Goal: Task Accomplishment & Management: Use online tool/utility

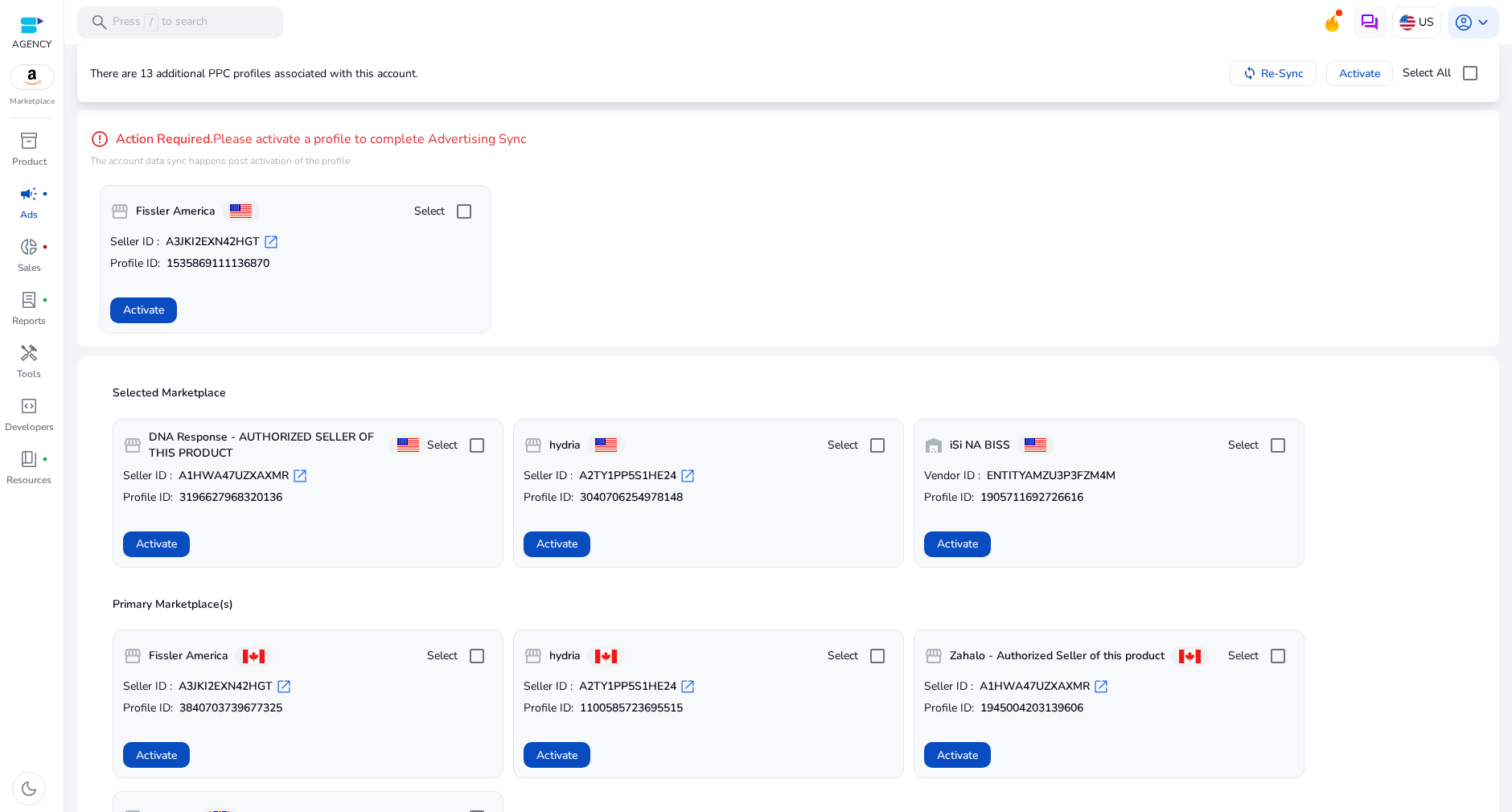
scroll to position [99, 0]
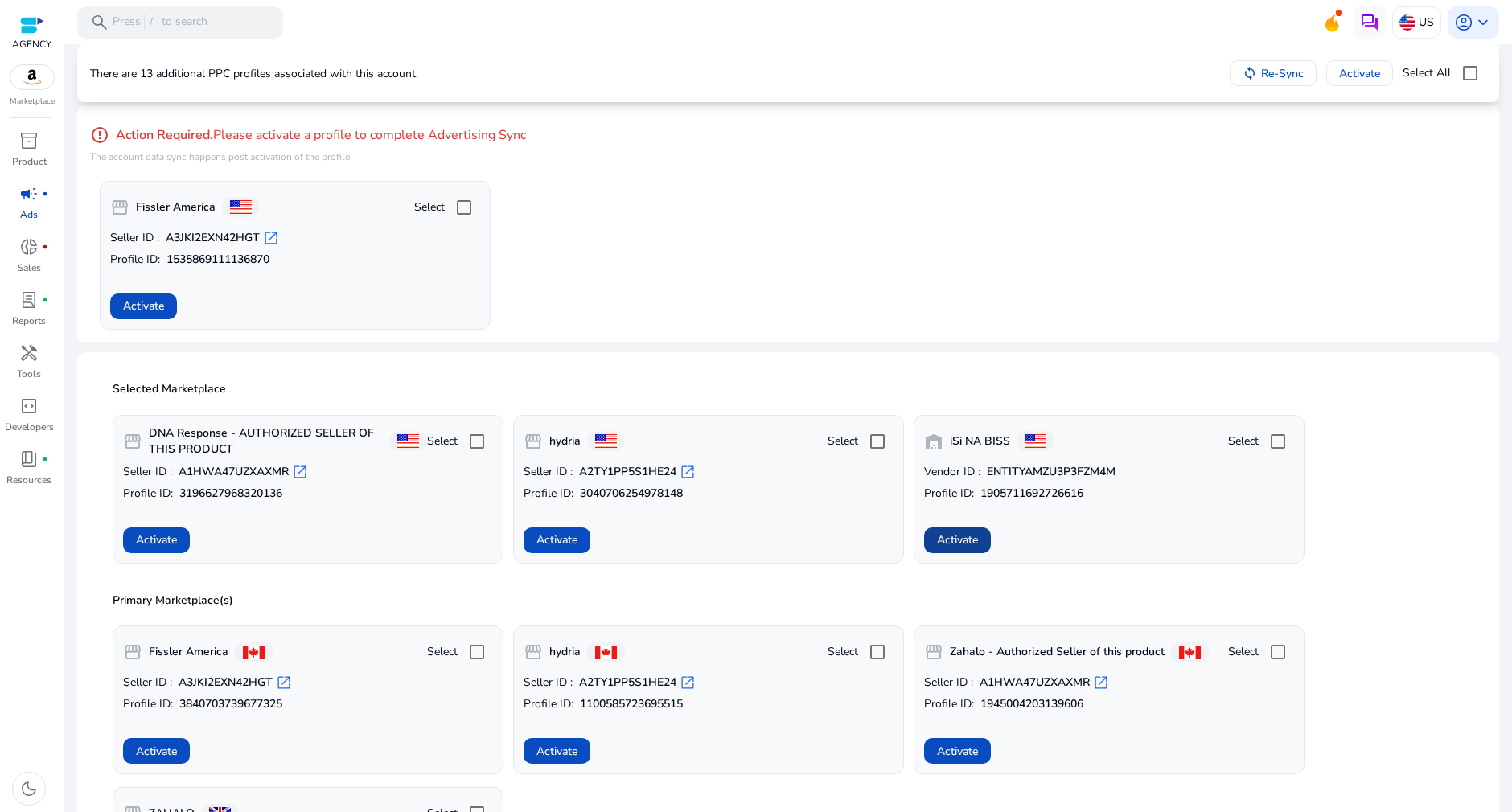
click at [975, 541] on span "Activate" at bounding box center [957, 541] width 41 height 17
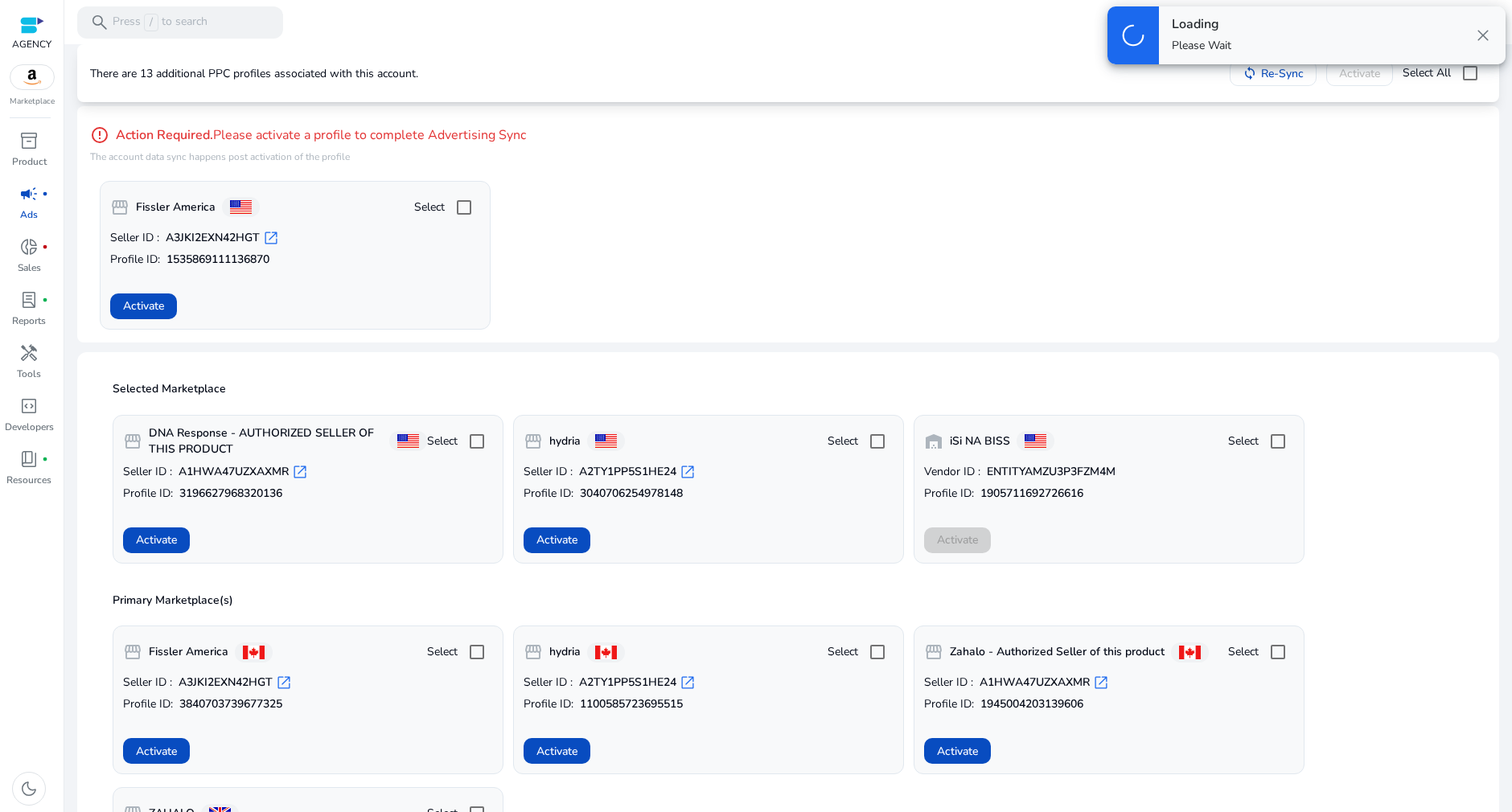
scroll to position [0, 0]
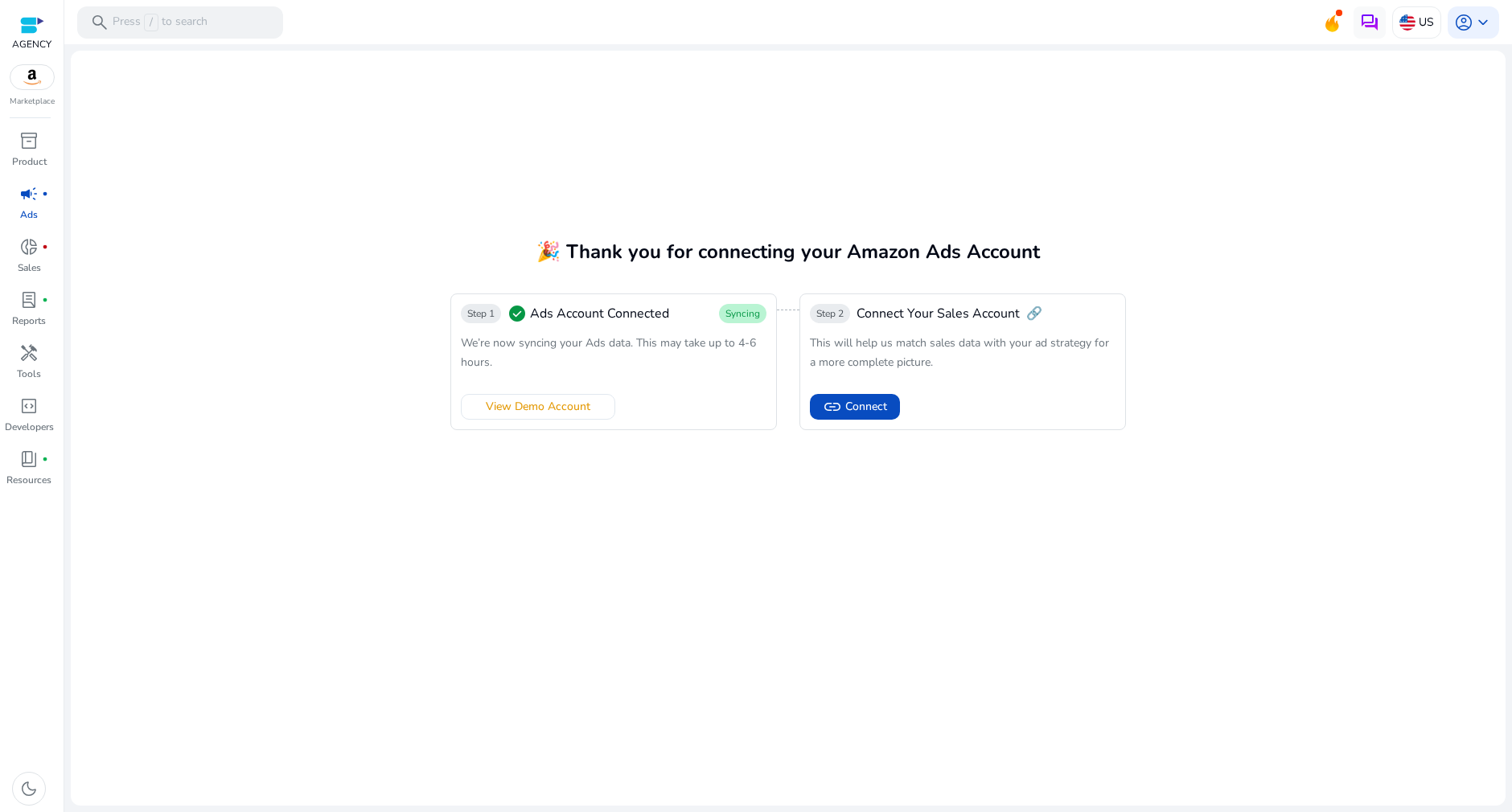
click at [33, 192] on span "campaign" at bounding box center [29, 194] width 19 height 19
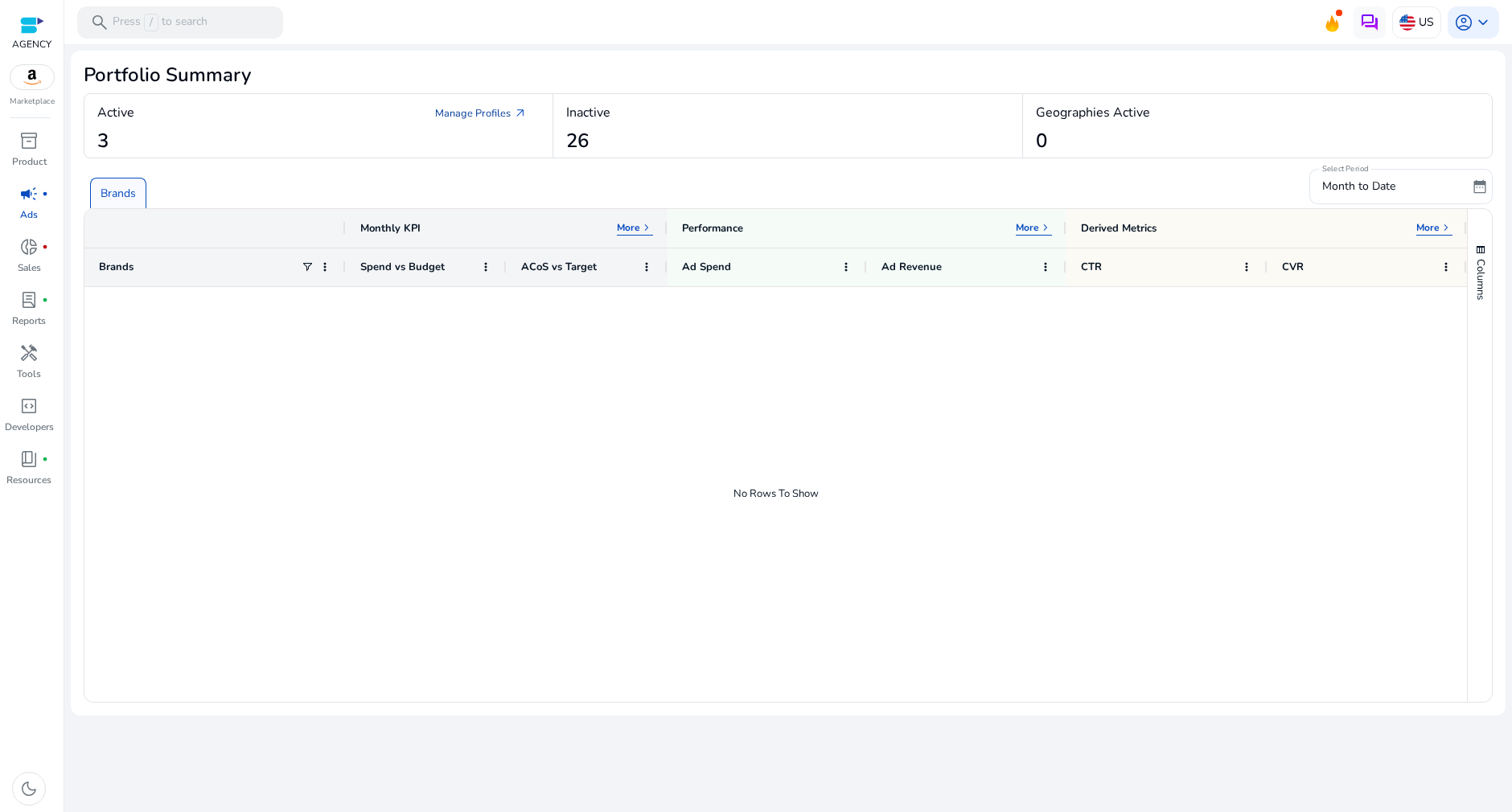
click at [497, 117] on link "Manage Profiles arrow_outward" at bounding box center [480, 114] width 117 height 29
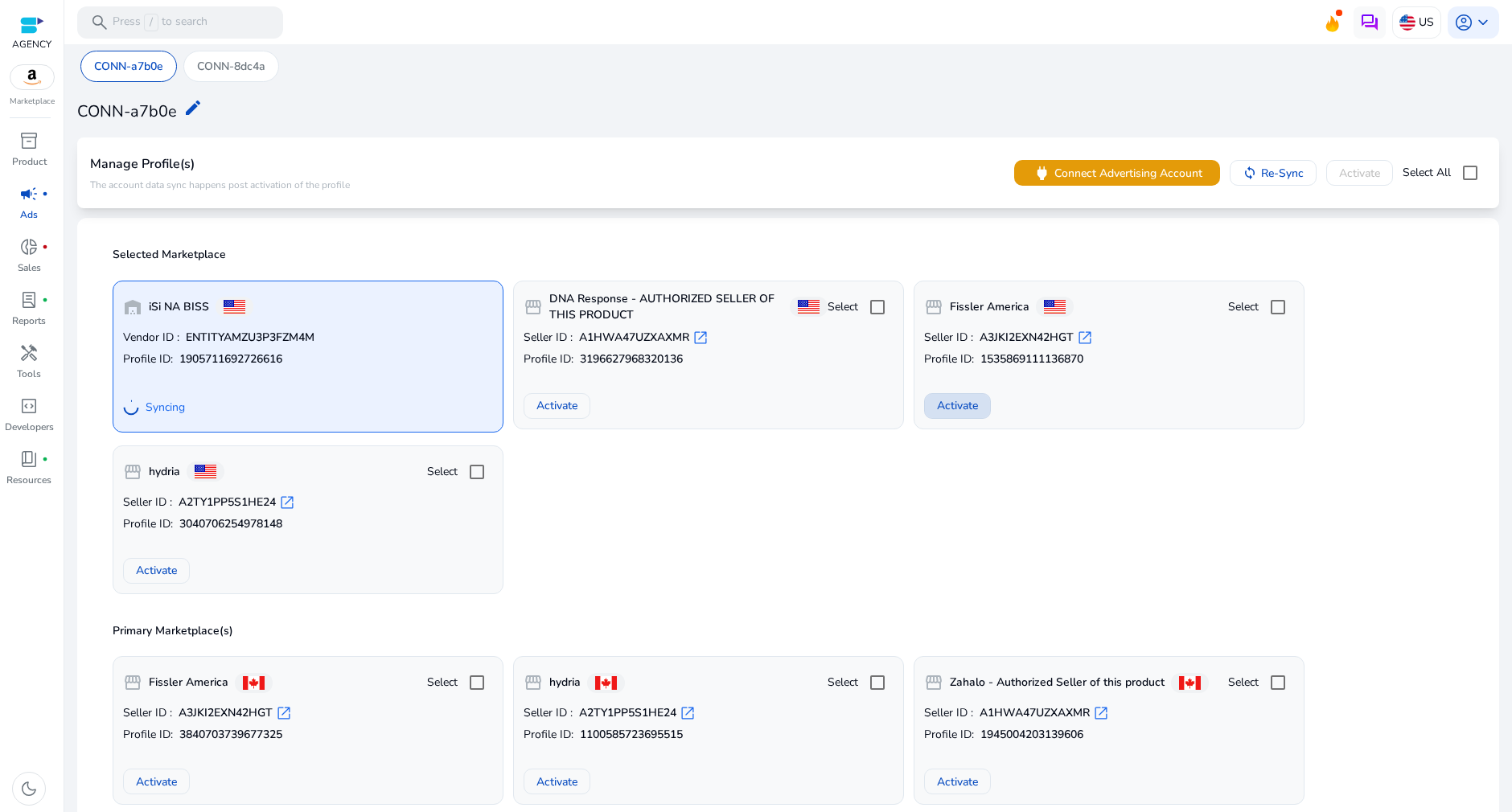
click at [963, 410] on span "Activate" at bounding box center [957, 406] width 41 height 17
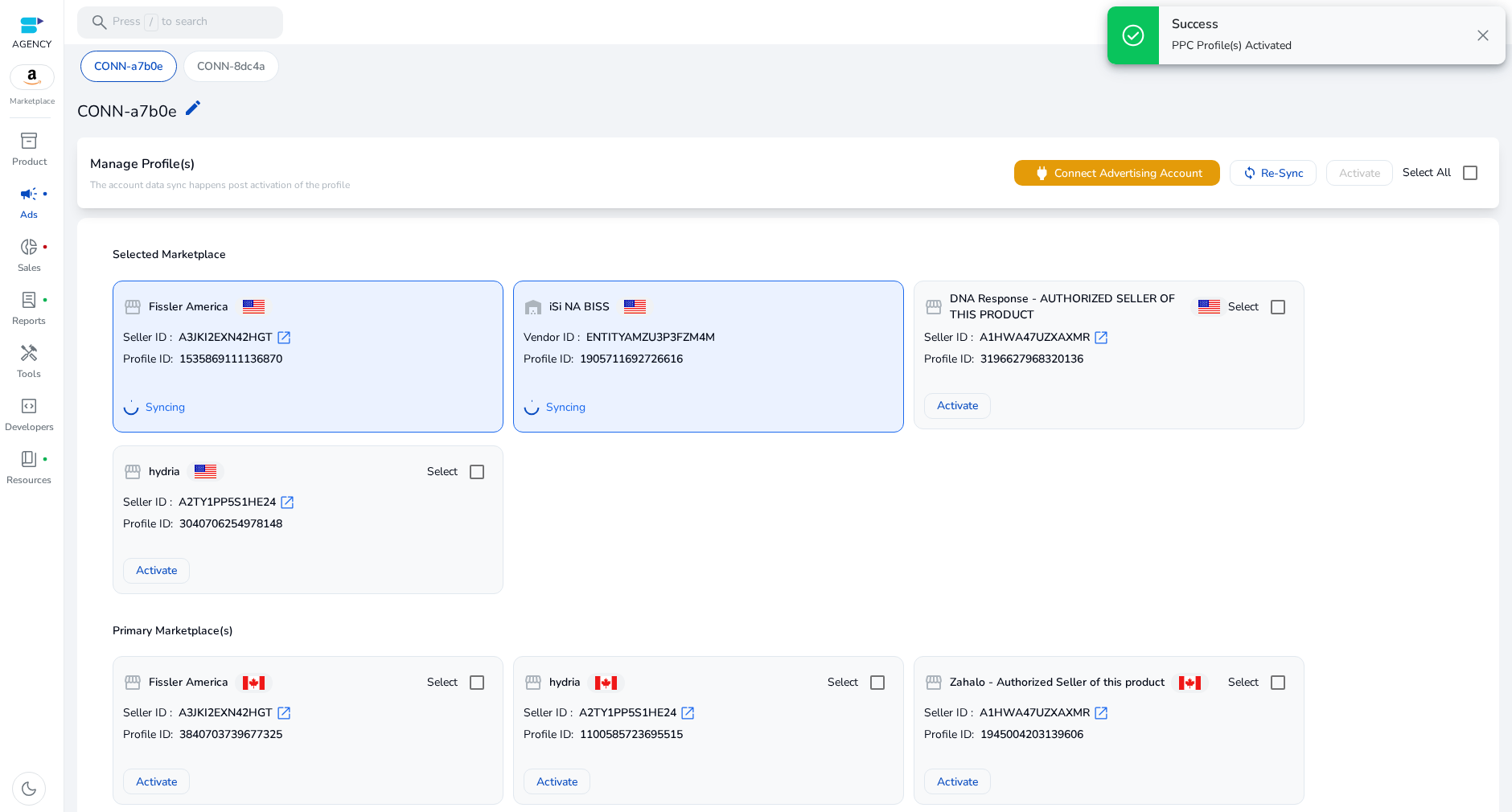
click at [1416, 380] on div "storefront Fissler America Seller ID : A3JKI2EXN42HGT open_in_new Profile ID: 1…" at bounding box center [788, 431] width 1371 height 327
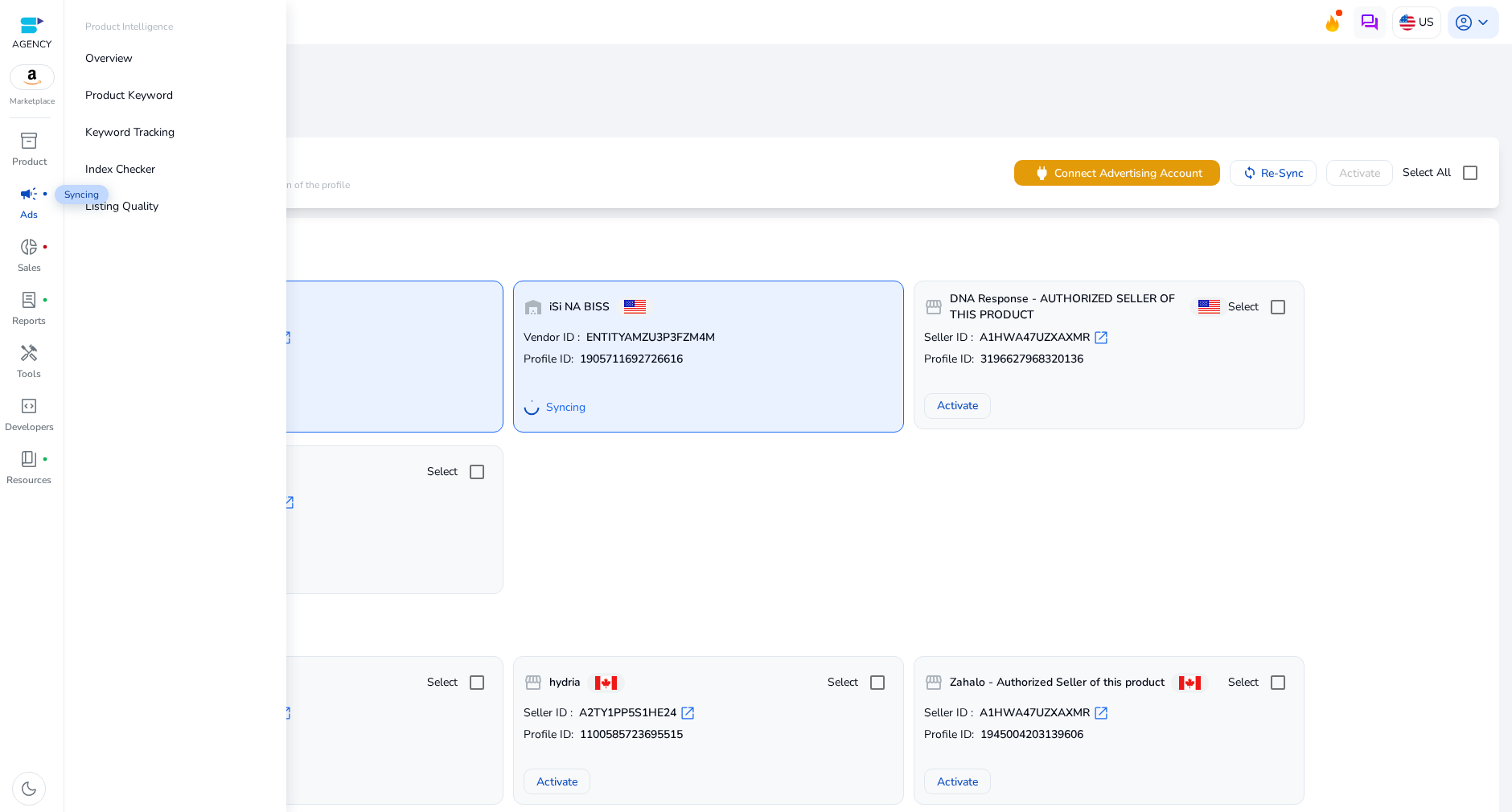
click at [25, 197] on span "campaign" at bounding box center [29, 194] width 19 height 19
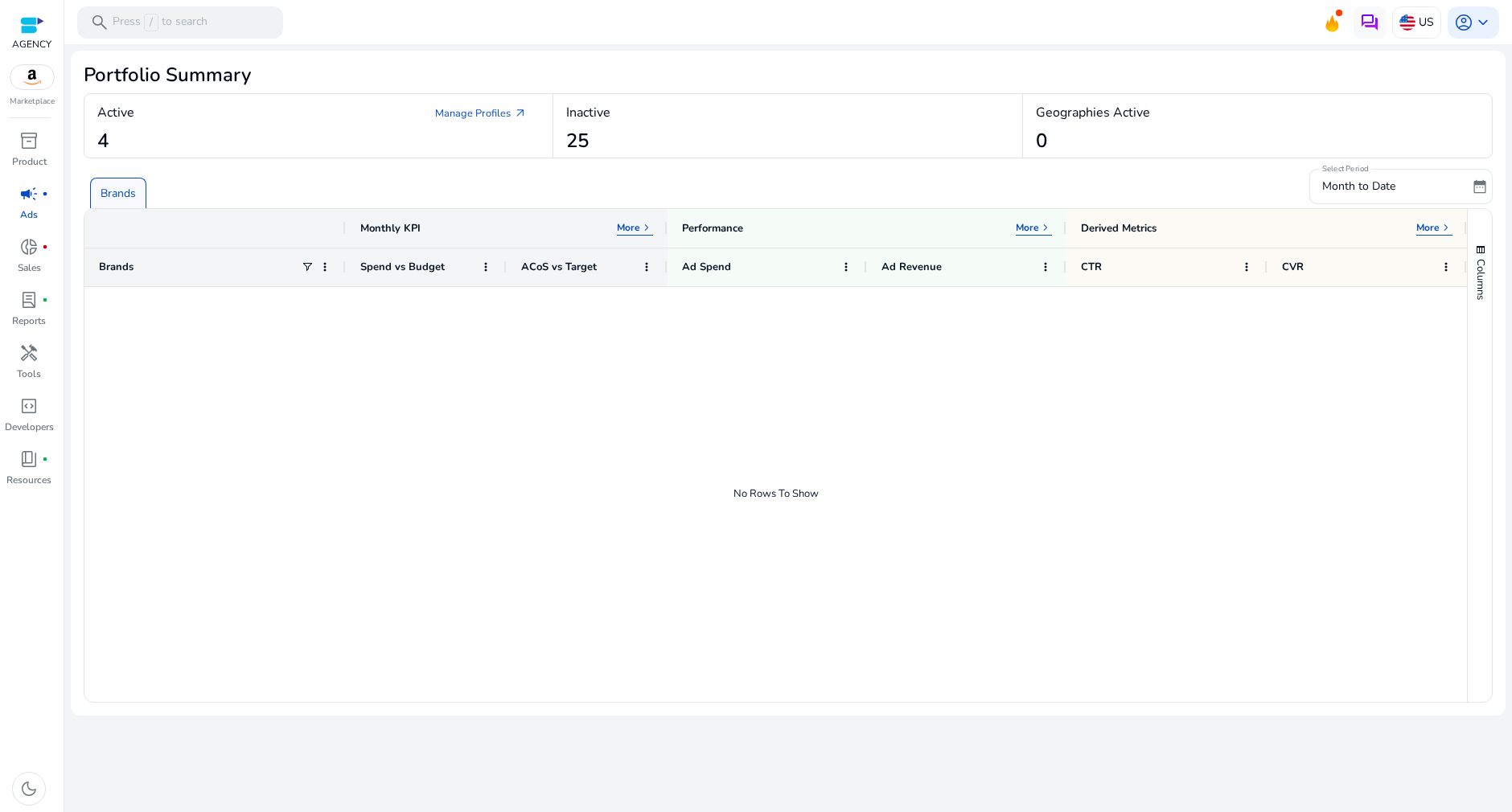
click at [628, 137] on div "Inactive 25" at bounding box center [787, 126] width 469 height 64
click at [580, 113] on h4 "Inactive" at bounding box center [588, 113] width 44 height 15
click at [505, 100] on link "Manage Profiles arrow_outward" at bounding box center [480, 114] width 117 height 29
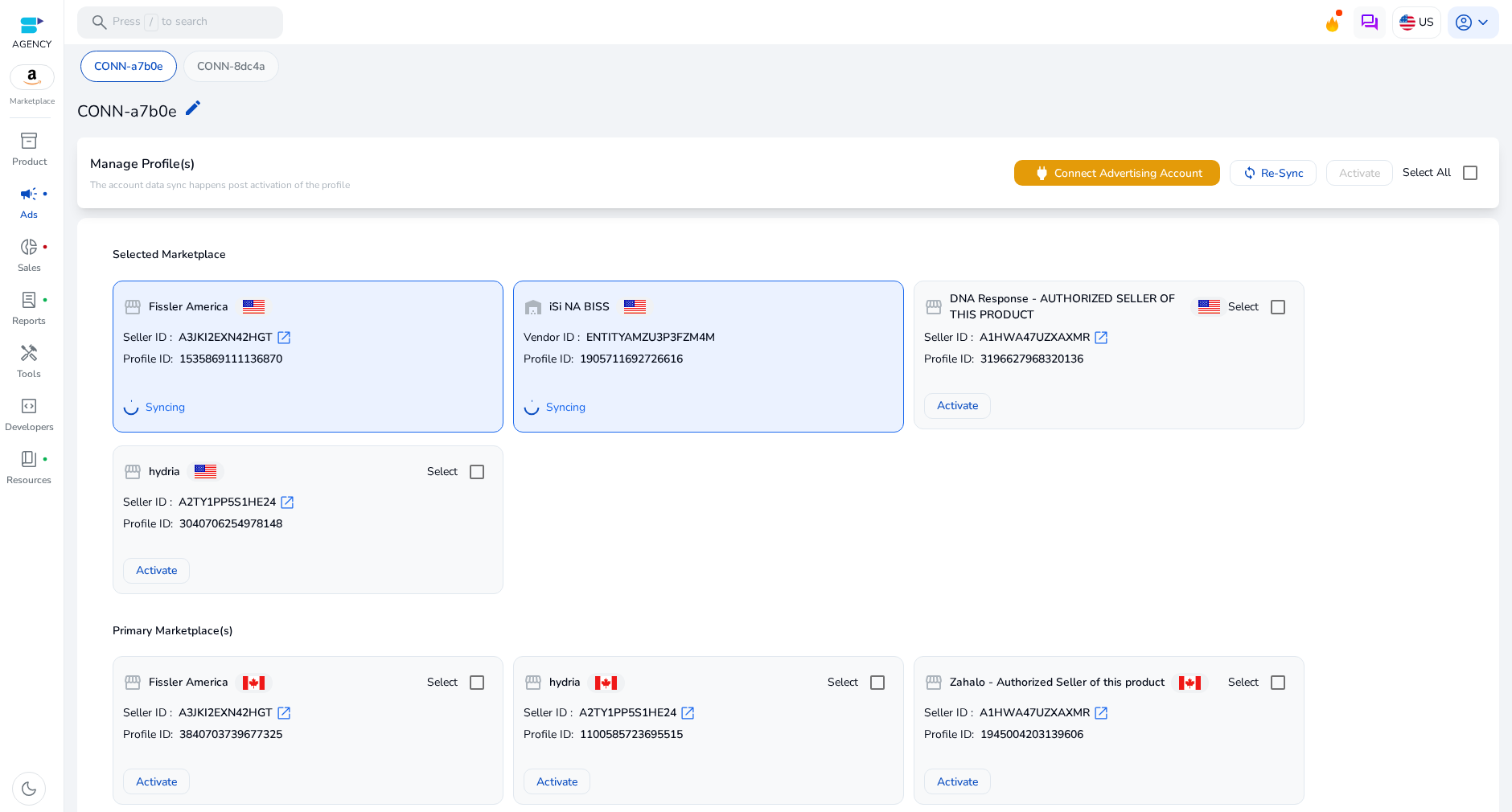
click at [248, 60] on p "CONN-8dc4a" at bounding box center [231, 67] width 69 height 17
click at [145, 64] on p "CONN-a7b0e" at bounding box center [129, 67] width 69 height 17
click at [262, 75] on div "CONN-8dc4a" at bounding box center [231, 66] width 96 height 32
click at [23, 145] on span "inventory_2" at bounding box center [29, 140] width 19 height 19
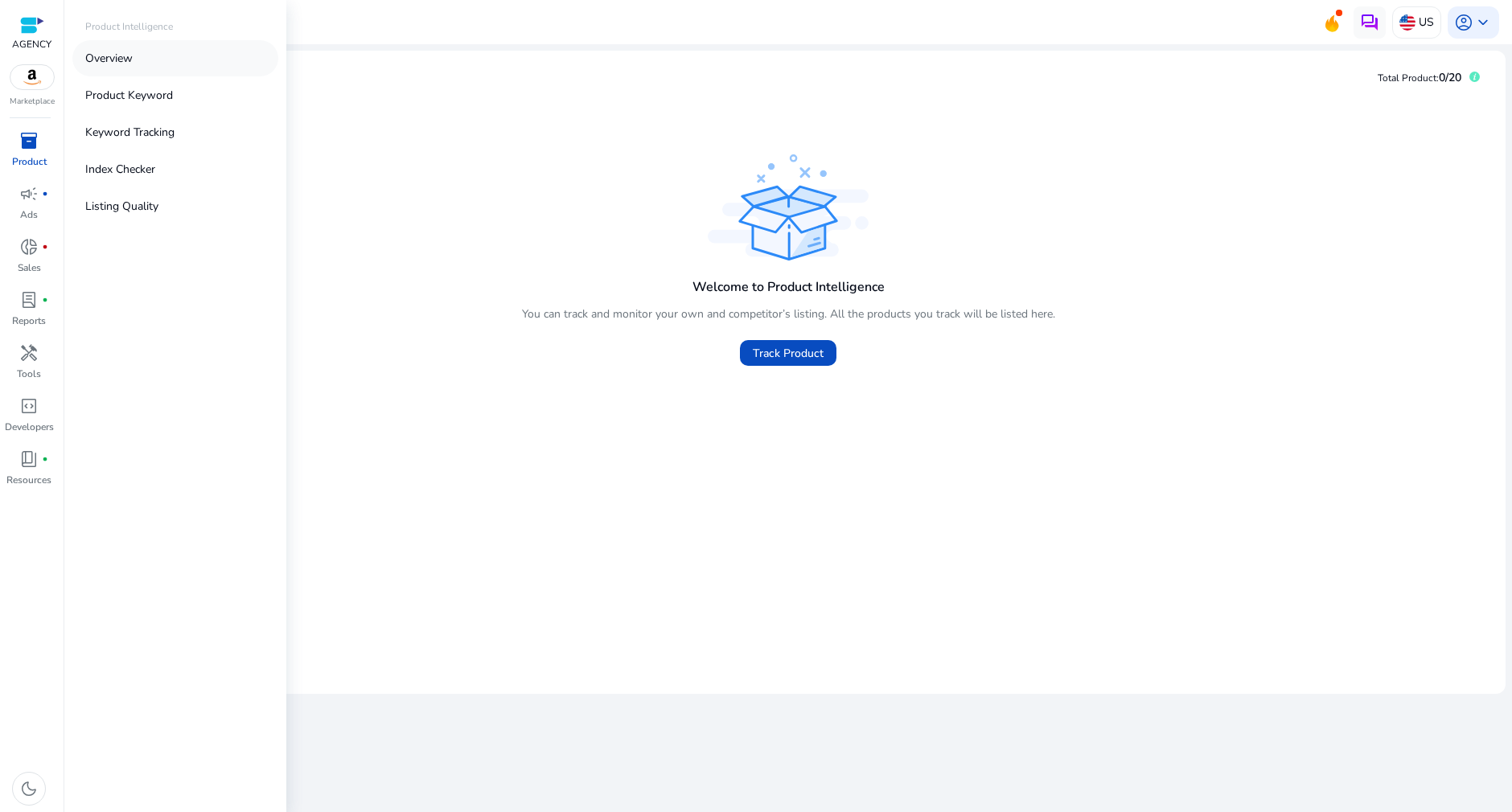
click at [156, 64] on link "Overview" at bounding box center [176, 58] width 206 height 36
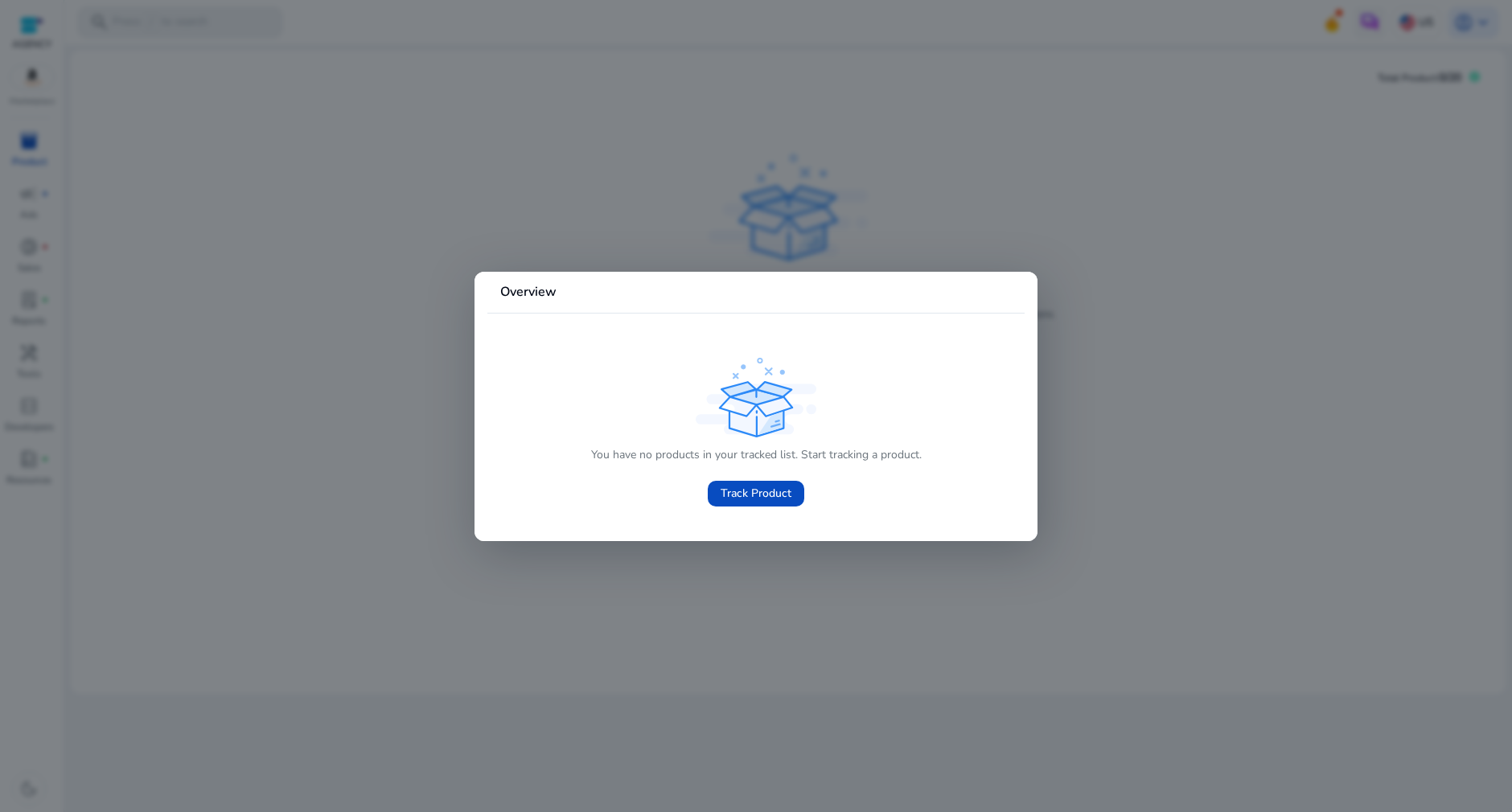
click at [373, 338] on div at bounding box center [756, 406] width 1512 height 812
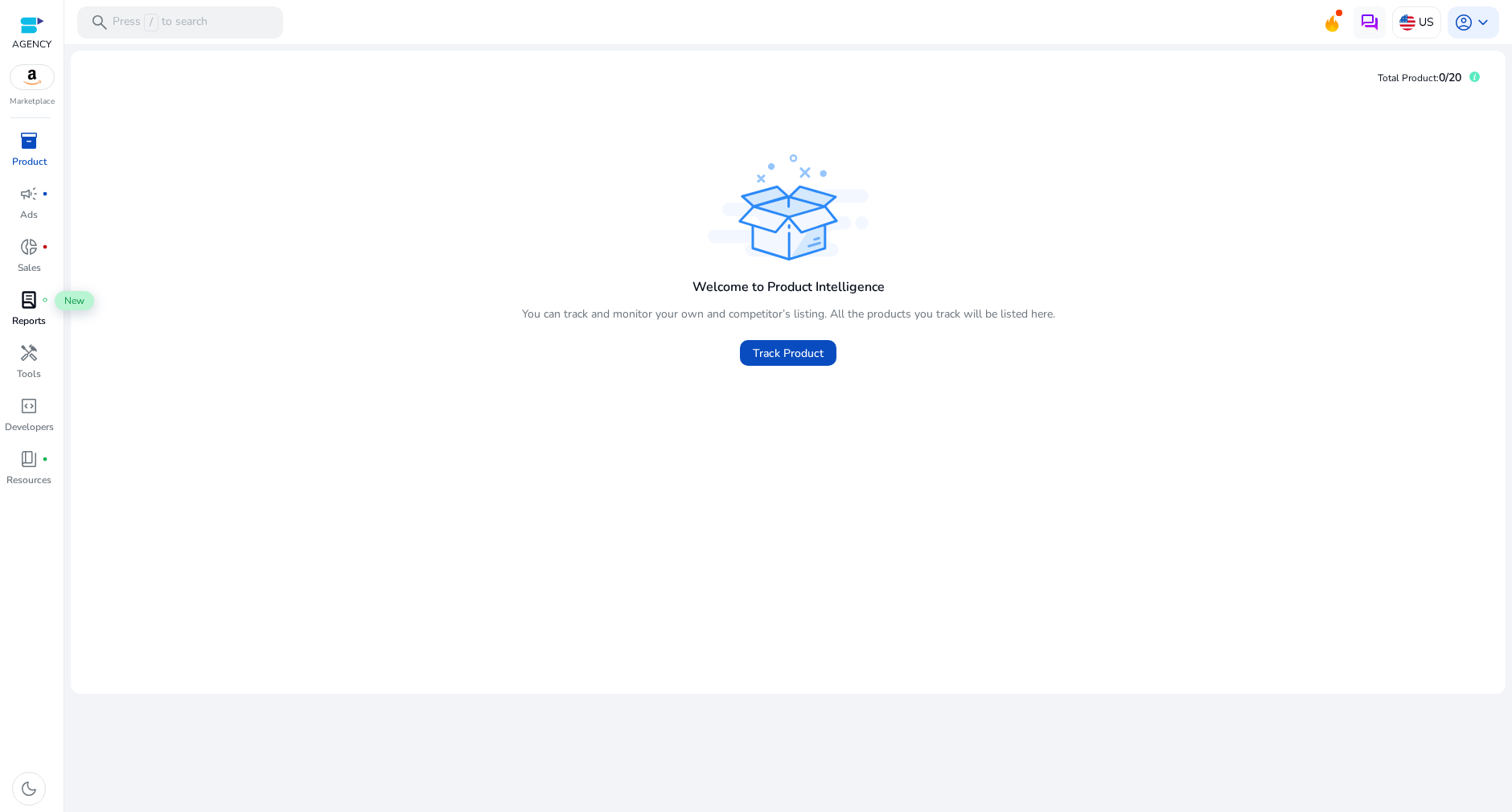
click at [27, 308] on span "lab_profile" at bounding box center [29, 300] width 19 height 19
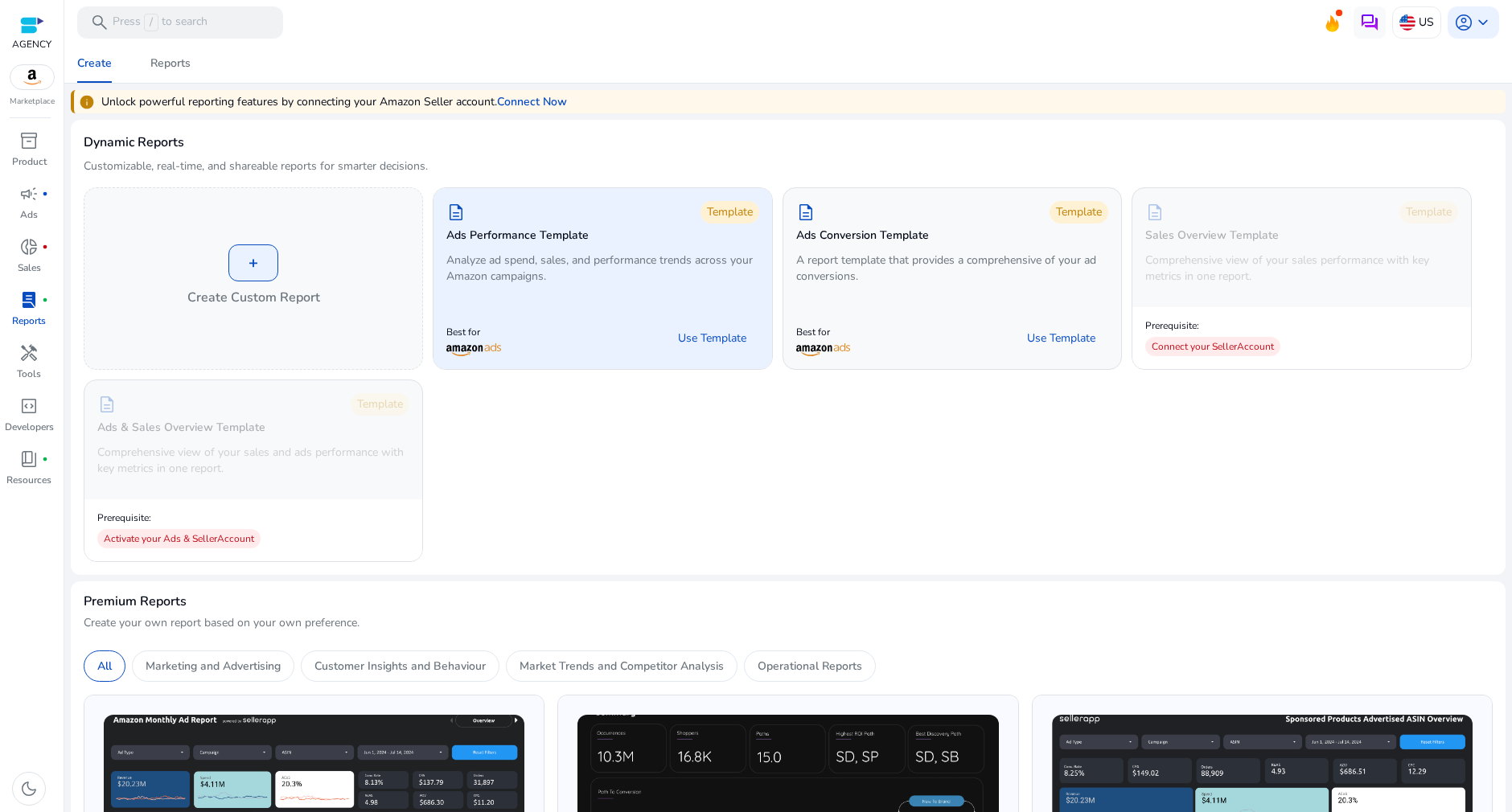
click at [606, 322] on div "Best for Use Template" at bounding box center [602, 338] width 312 height 36
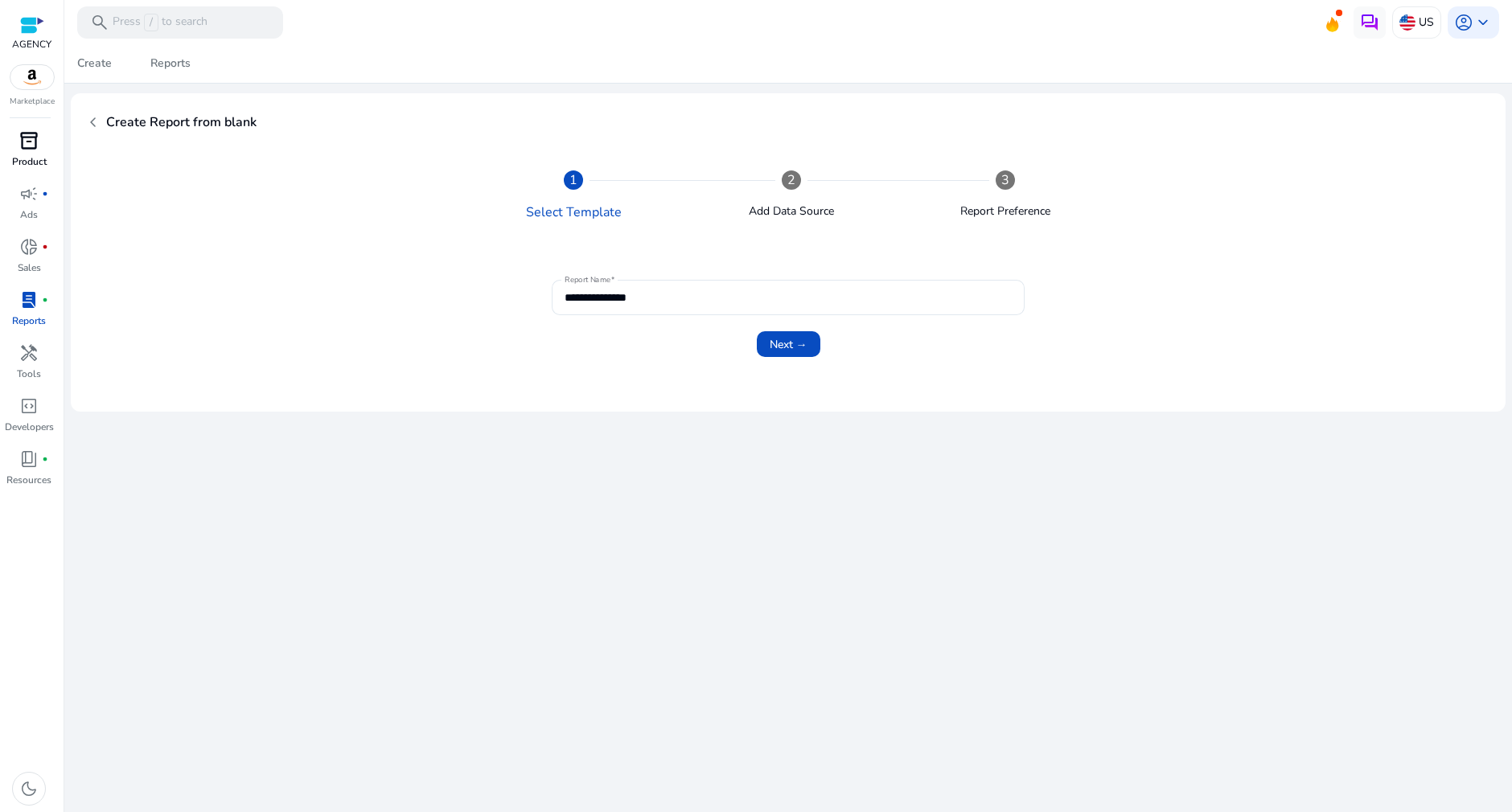
click at [23, 140] on span "inventory_2" at bounding box center [29, 140] width 19 height 19
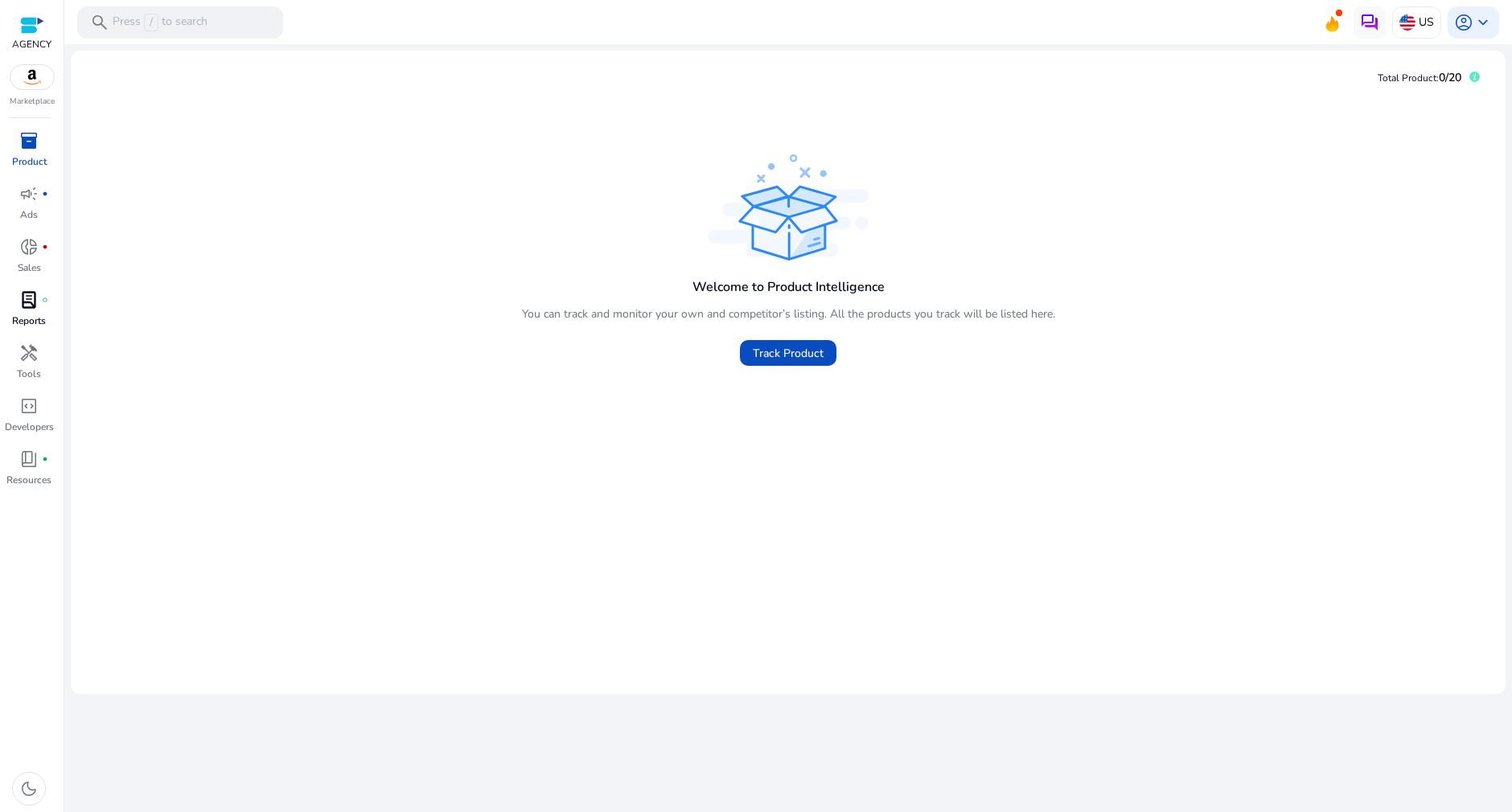
click at [39, 338] on link "lab_profile fiber_manual_record Reports" at bounding box center [29, 314] width 58 height 53
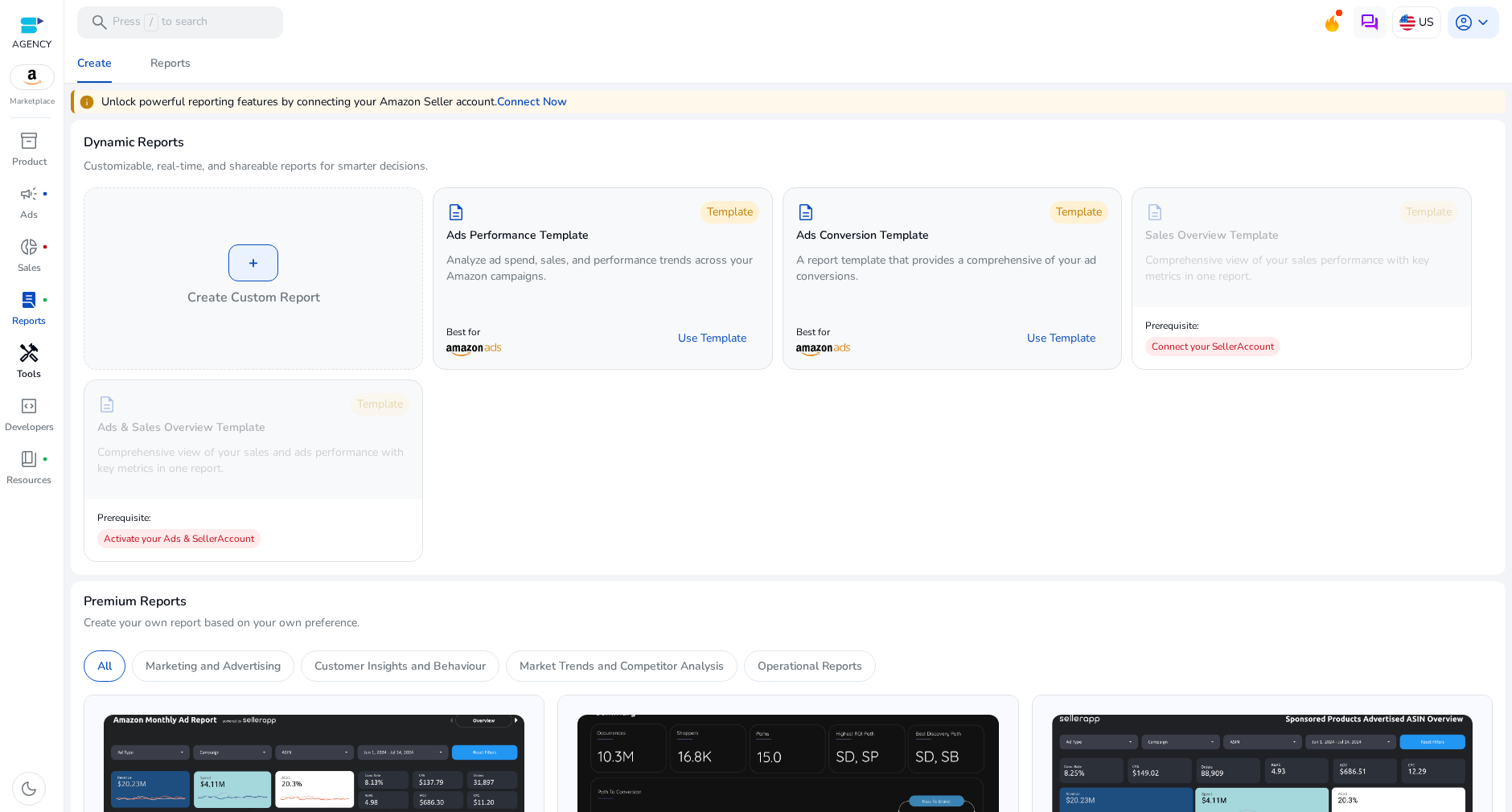
click at [31, 359] on span "handyman" at bounding box center [29, 353] width 19 height 19
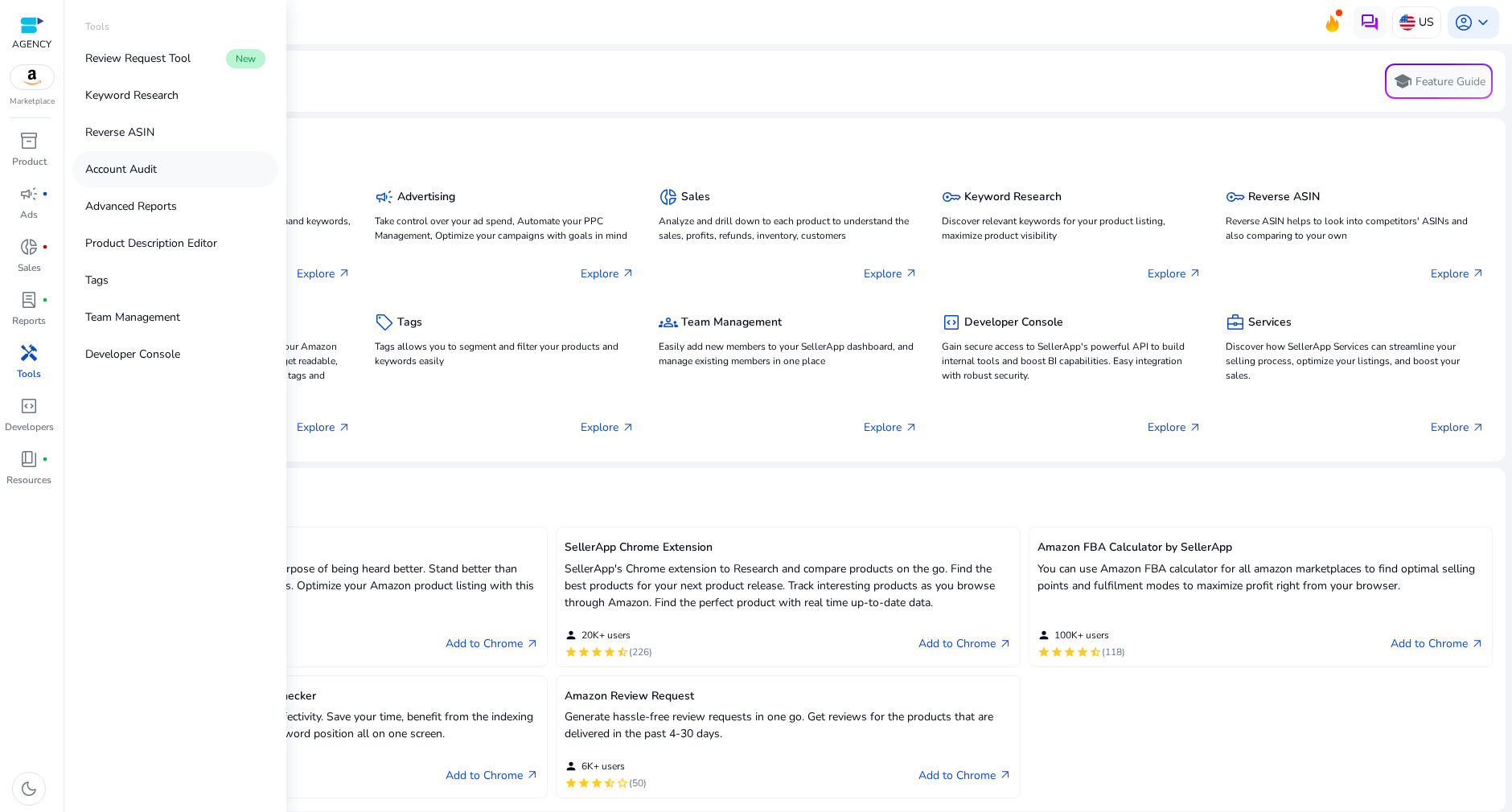
click at [187, 178] on link "Account Audit" at bounding box center [176, 169] width 206 height 36
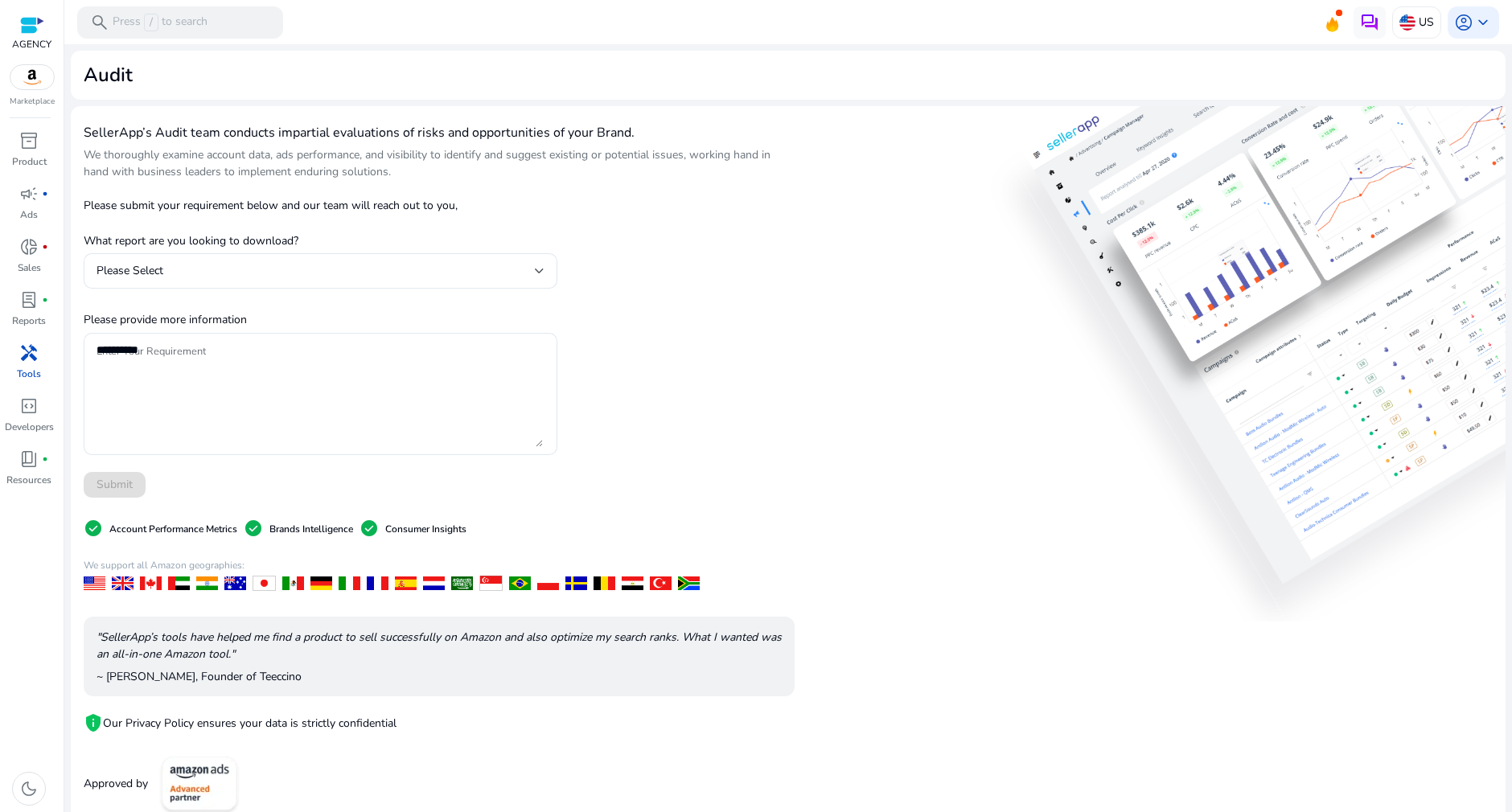
scroll to position [18, 0]
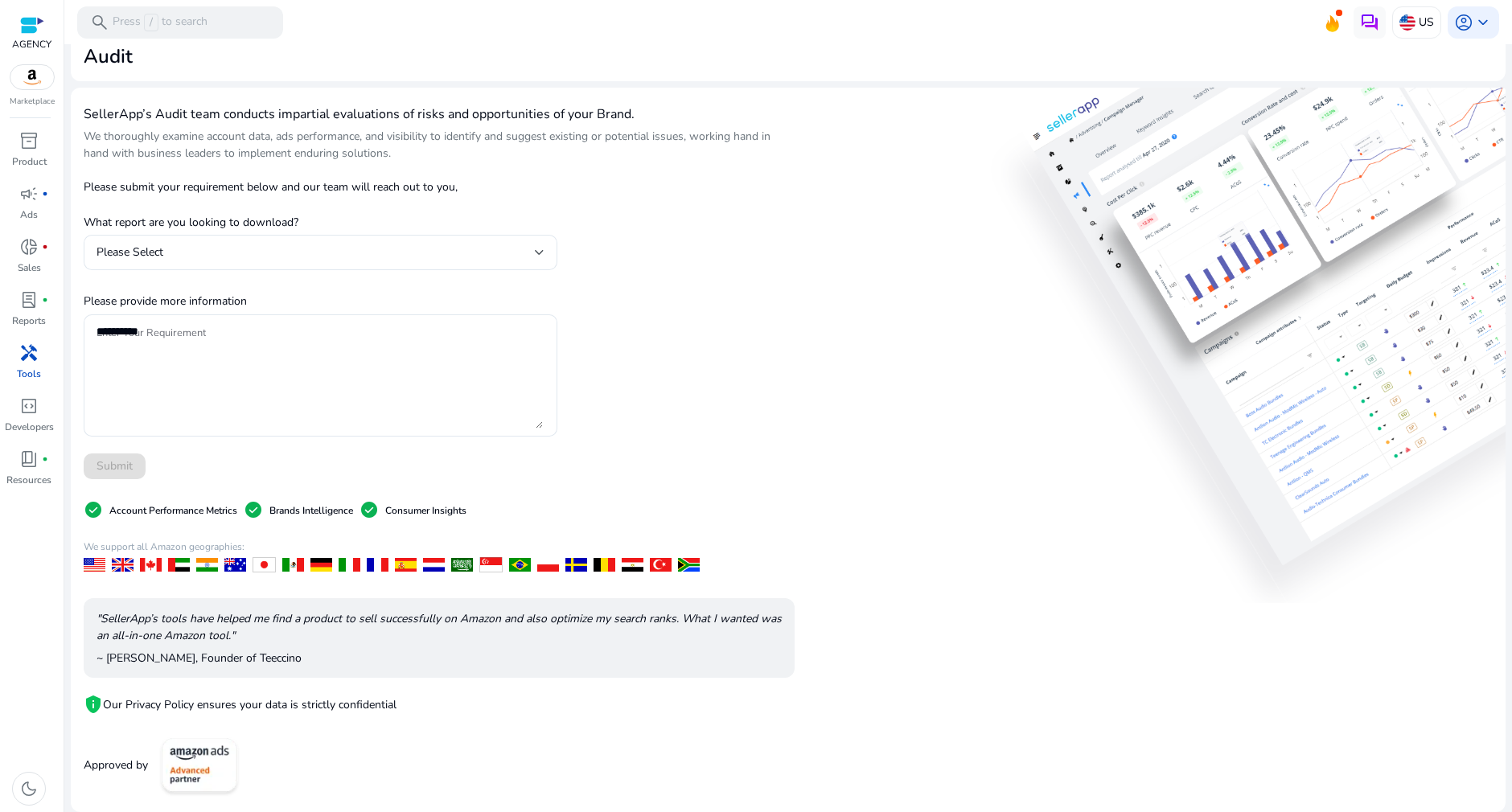
click at [23, 369] on p "Tools" at bounding box center [29, 374] width 24 height 14
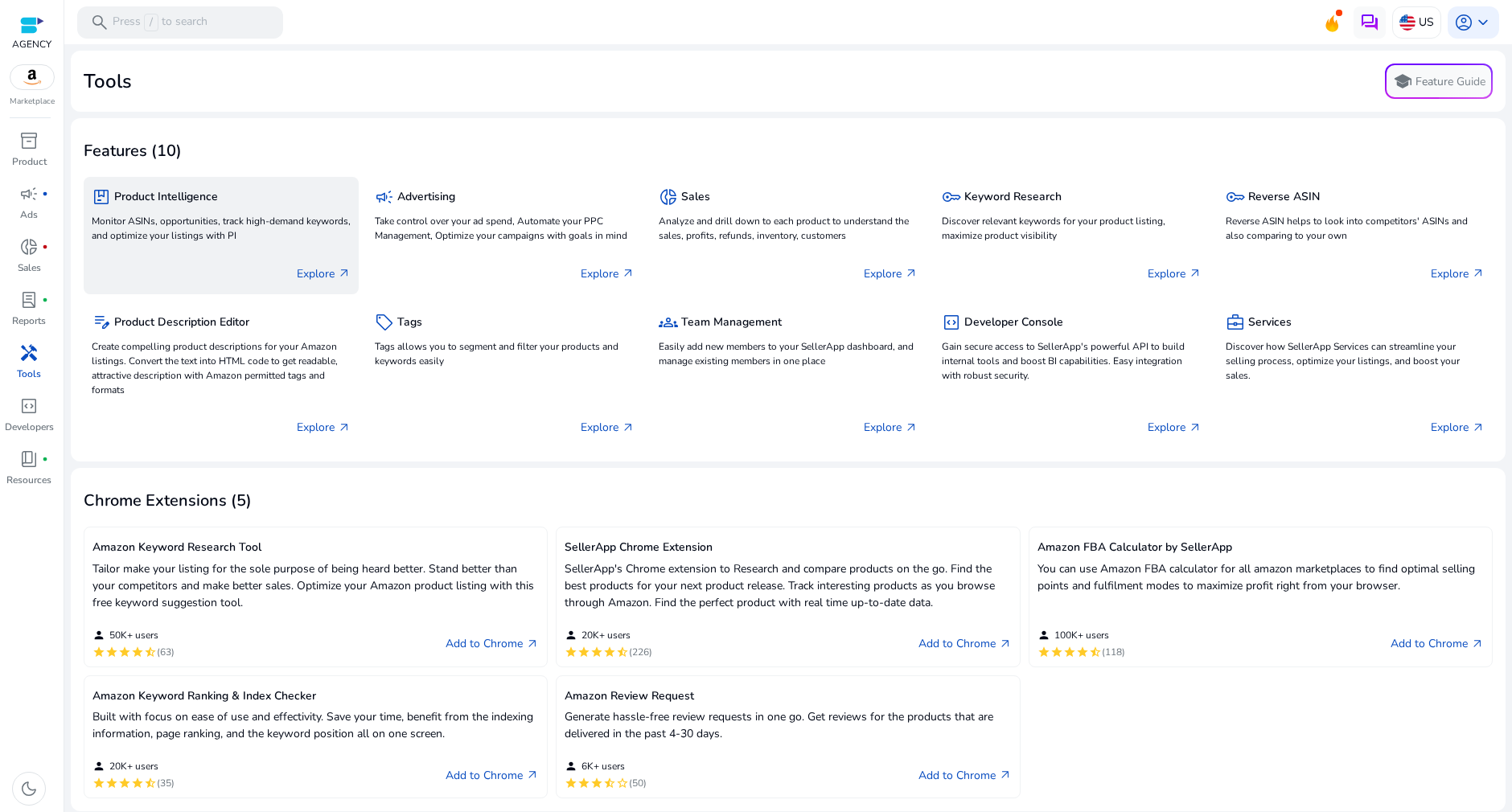
click at [218, 211] on div "package Product Intelligence Monitor ASINs, opportunities, track high-demand ke…" at bounding box center [221, 216] width 259 height 61
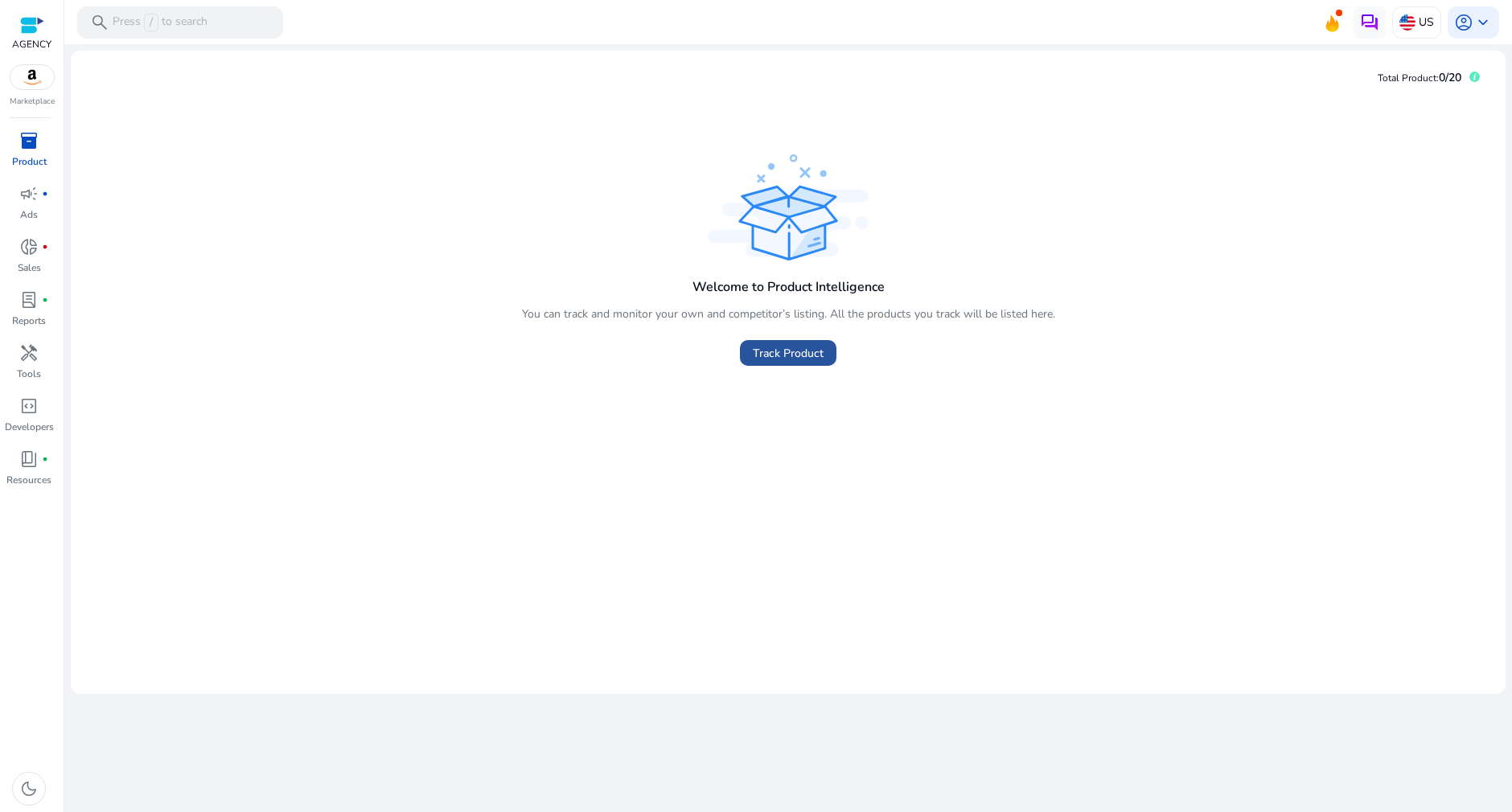
click at [814, 357] on span "Track Product" at bounding box center [788, 353] width 71 height 17
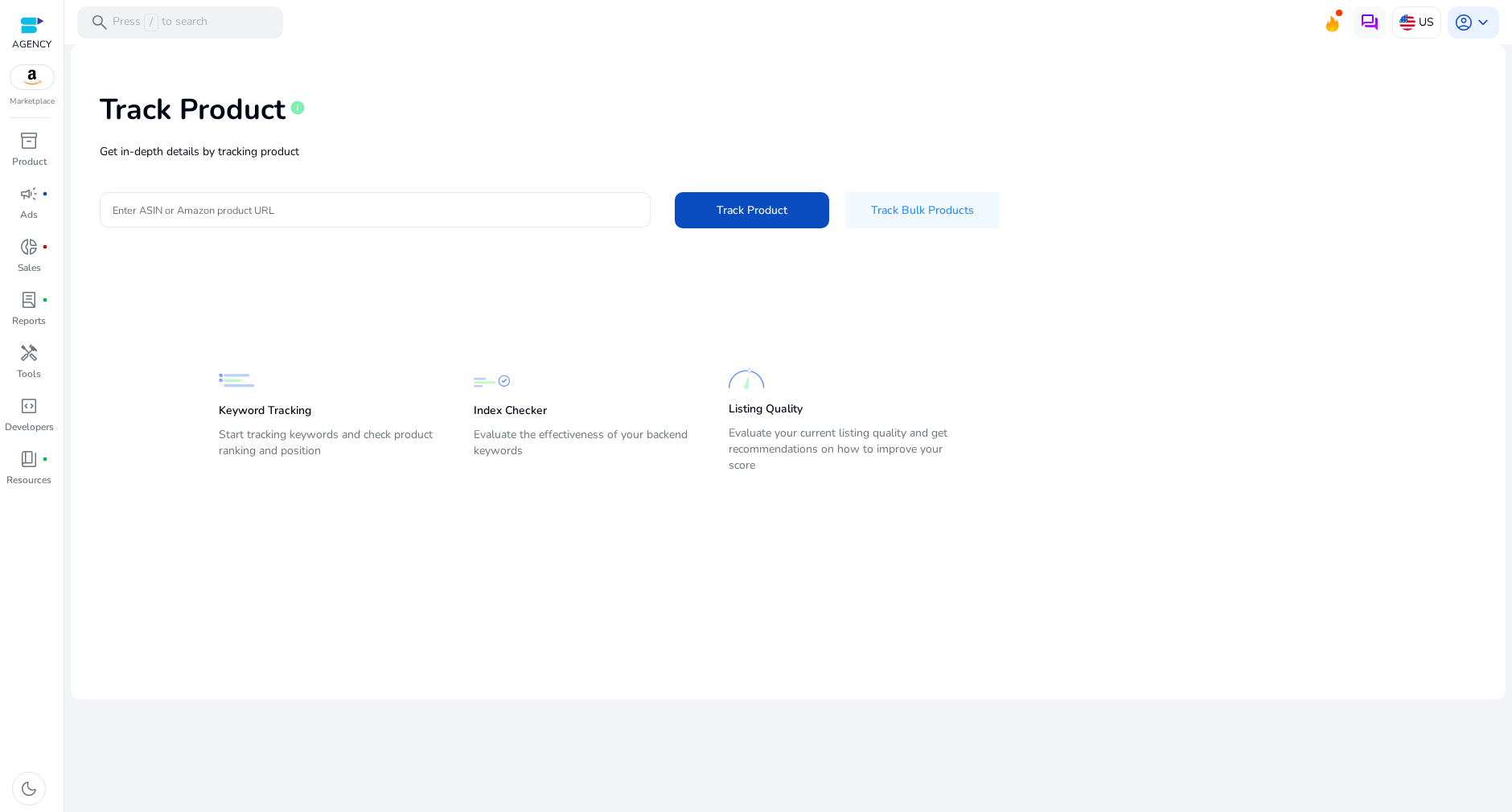
click at [393, 303] on app-static-section-before-action "Keyword Tracking Start tracking keywords and check product ranking and position…" at bounding box center [777, 390] width 1116 height 178
click at [28, 79] on img at bounding box center [32, 76] width 43 height 24
click at [35, 138] on span "inventory_2" at bounding box center [29, 140] width 19 height 19
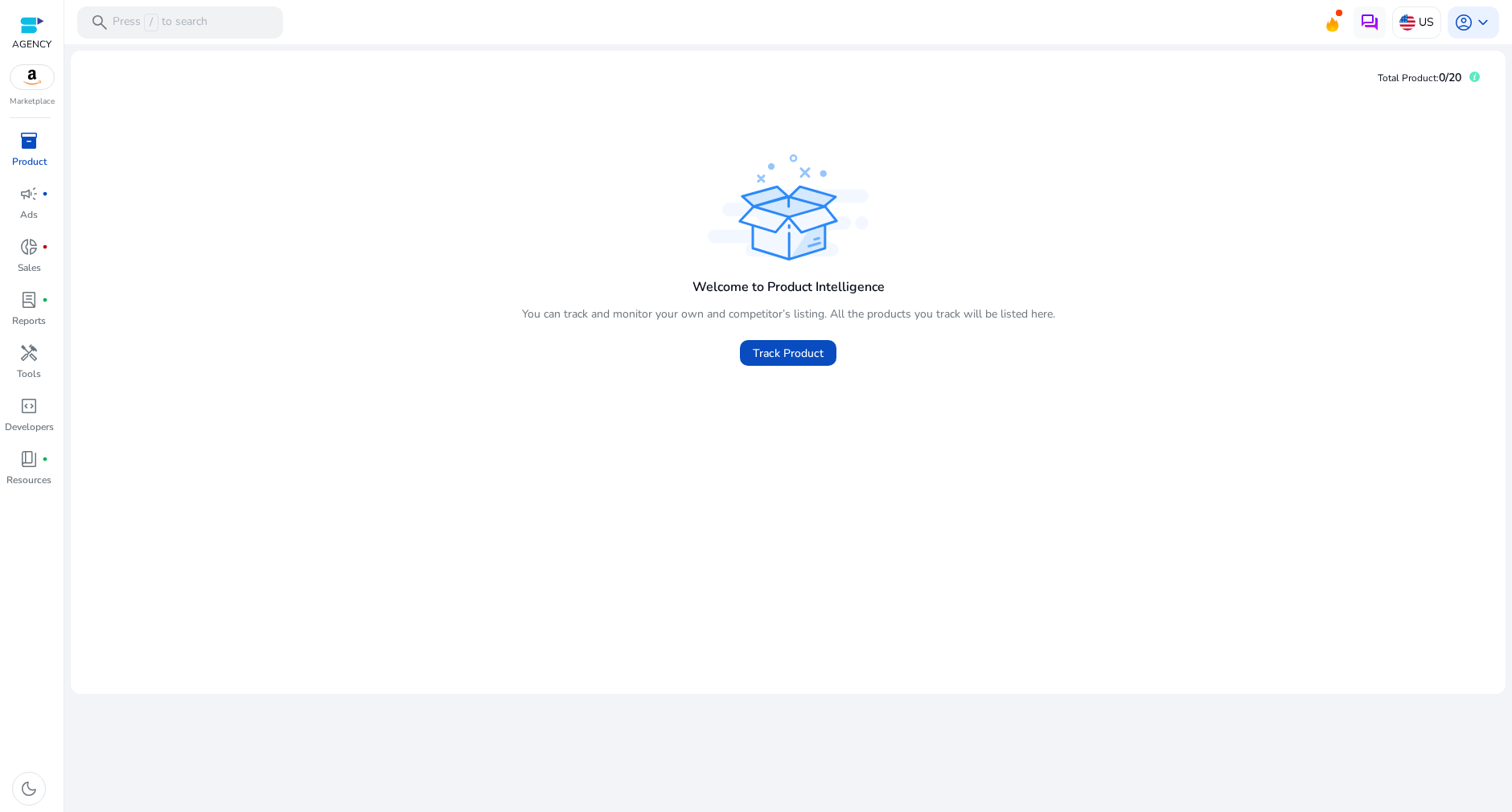
click at [38, 142] on span "inventory_2" at bounding box center [29, 140] width 19 height 19
click at [23, 191] on span "campaign" at bounding box center [29, 194] width 19 height 19
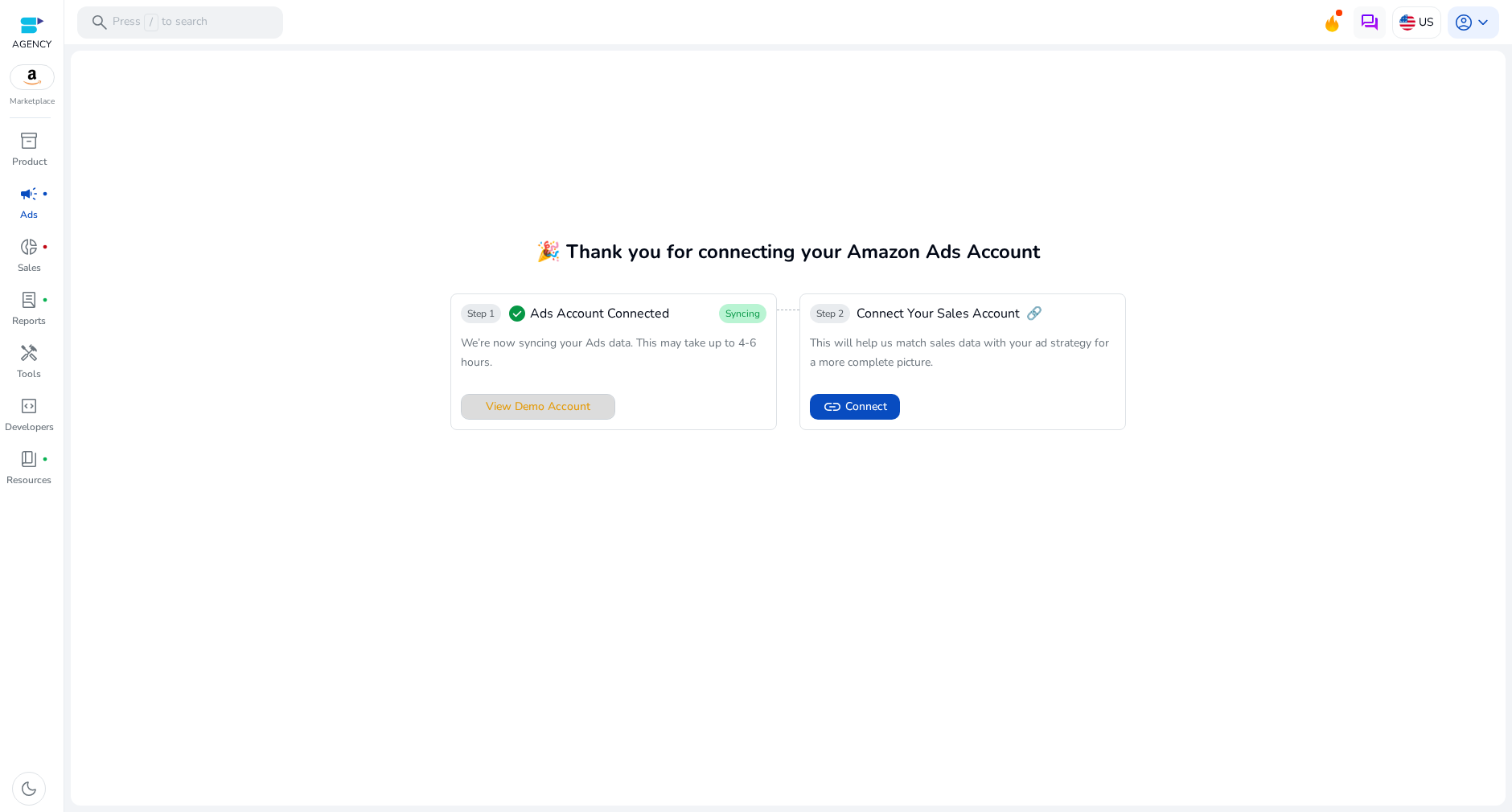
click at [574, 402] on span "View Demo Account" at bounding box center [538, 407] width 104 height 17
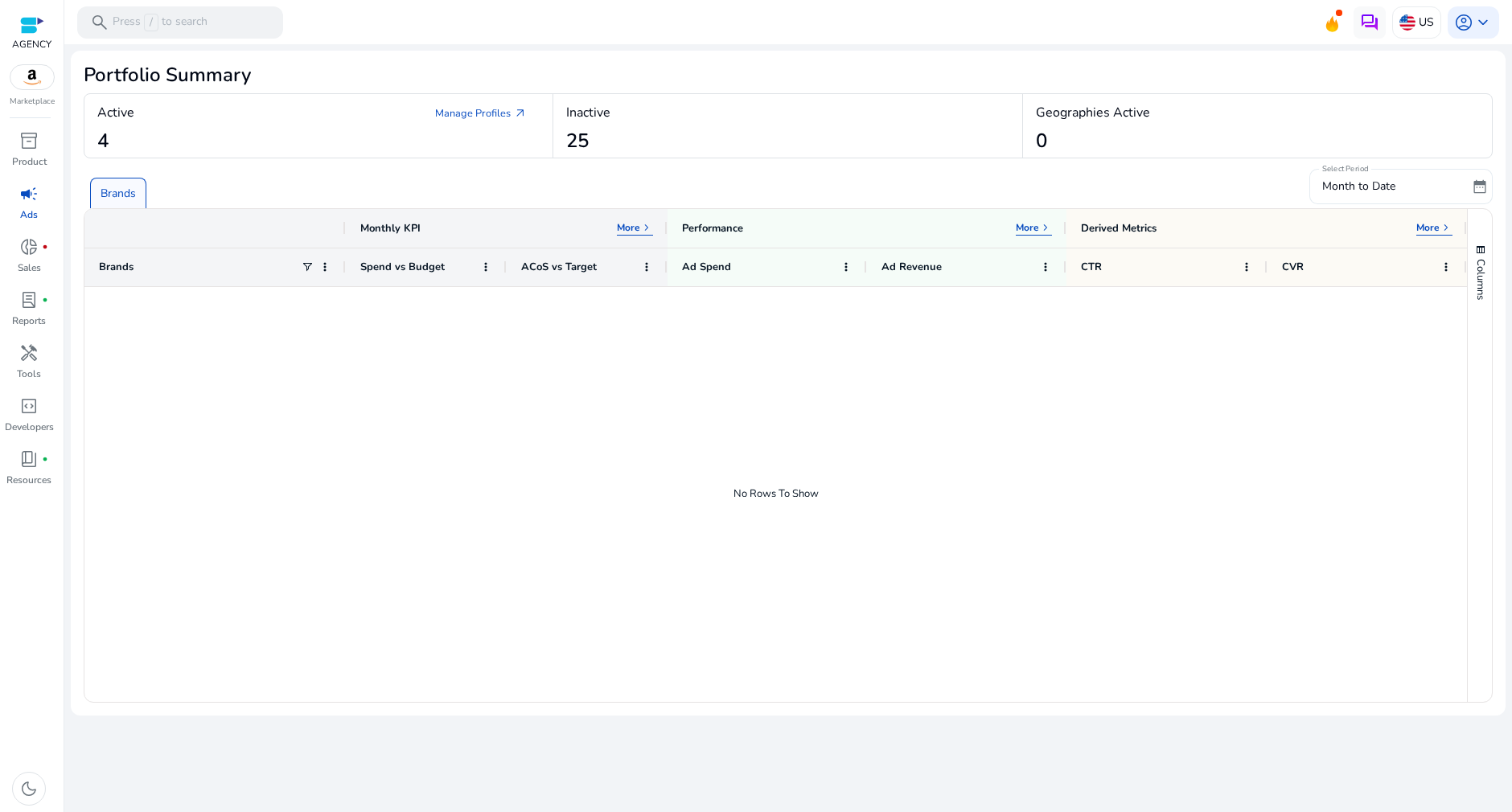
click at [1482, 188] on span "date_range" at bounding box center [1480, 186] width 16 height 16
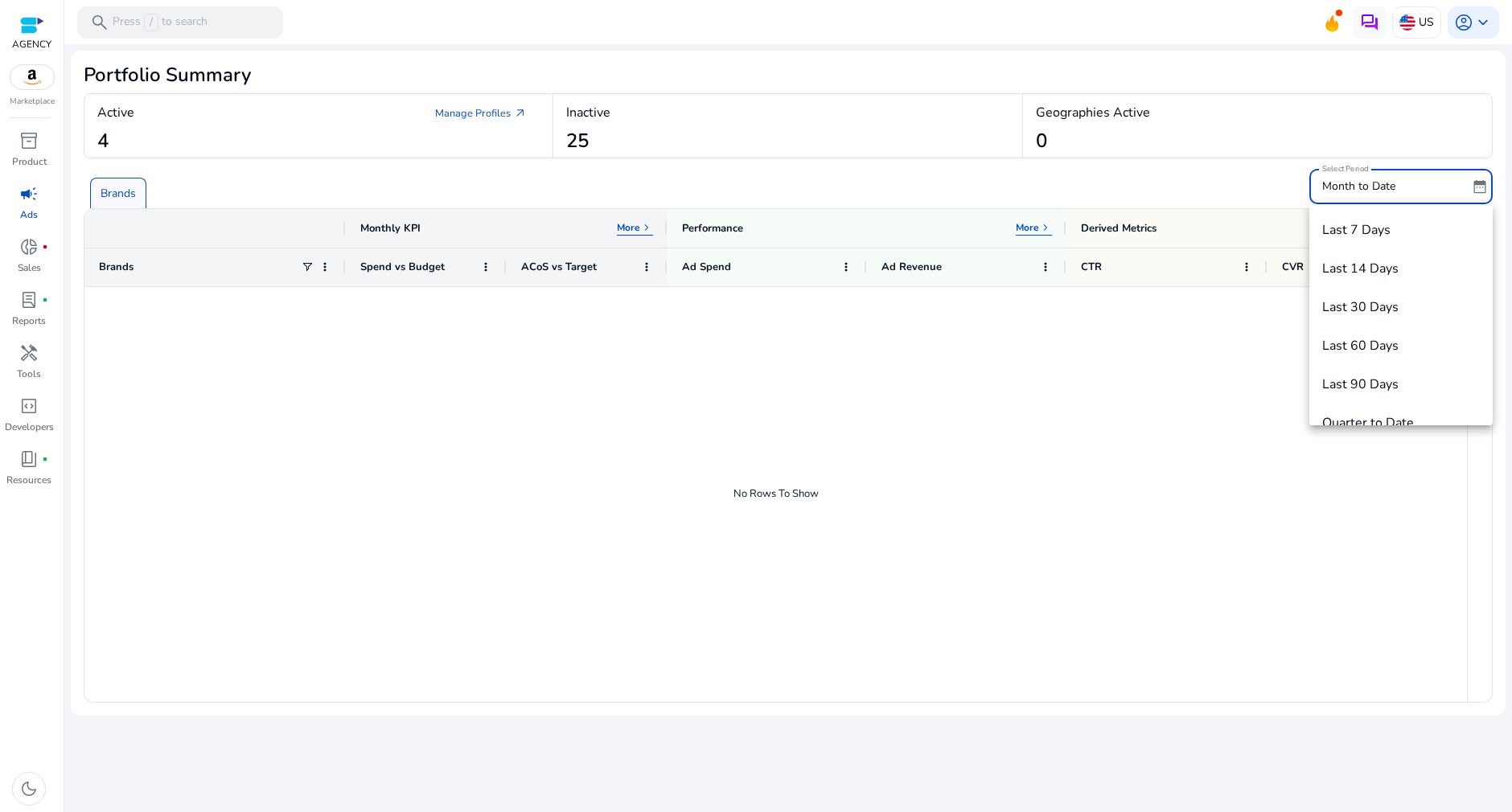
click at [1470, 186] on div at bounding box center [756, 406] width 1512 height 812
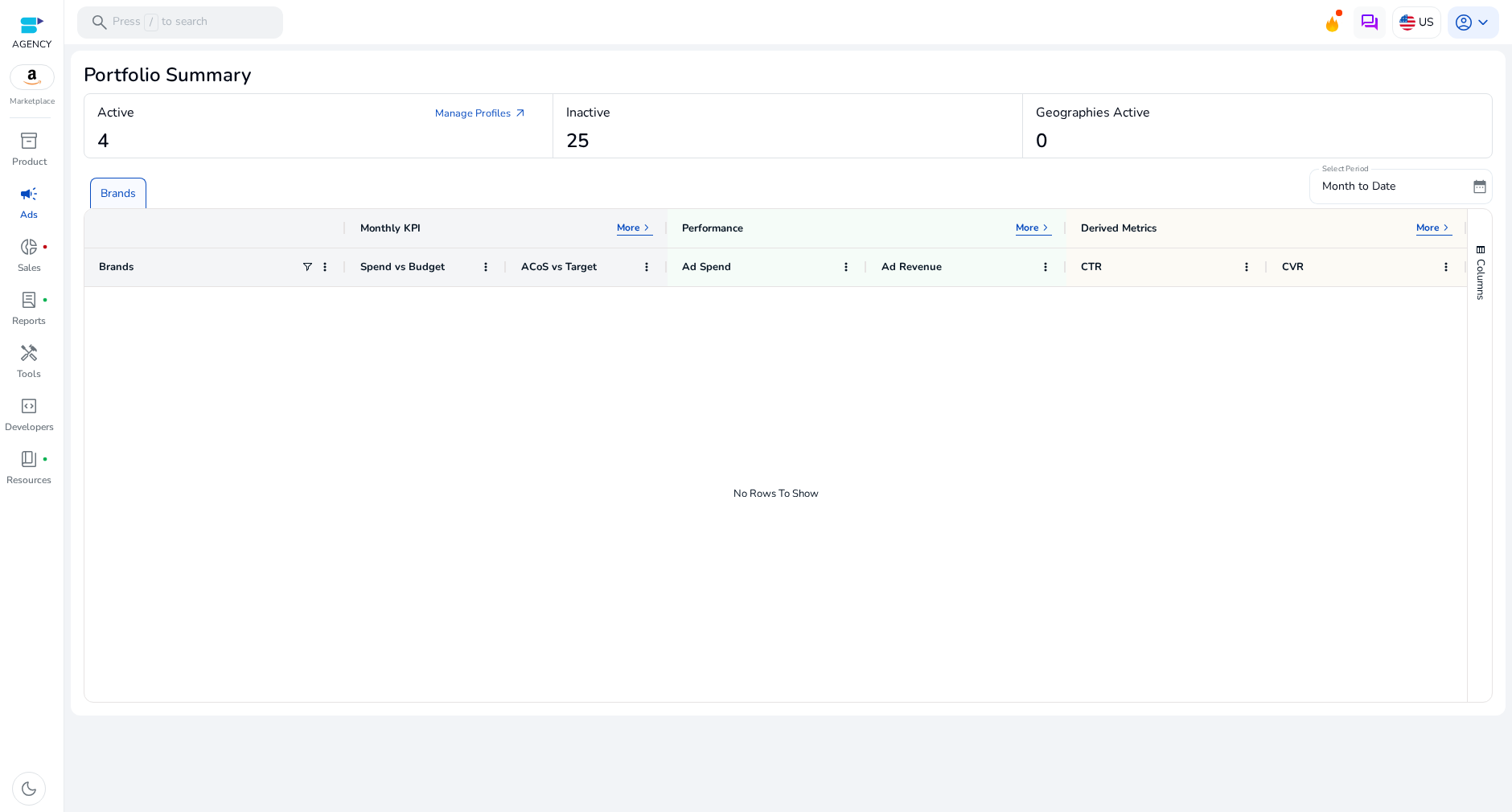
click at [1480, 185] on span "date_range" at bounding box center [1480, 186] width 16 height 16
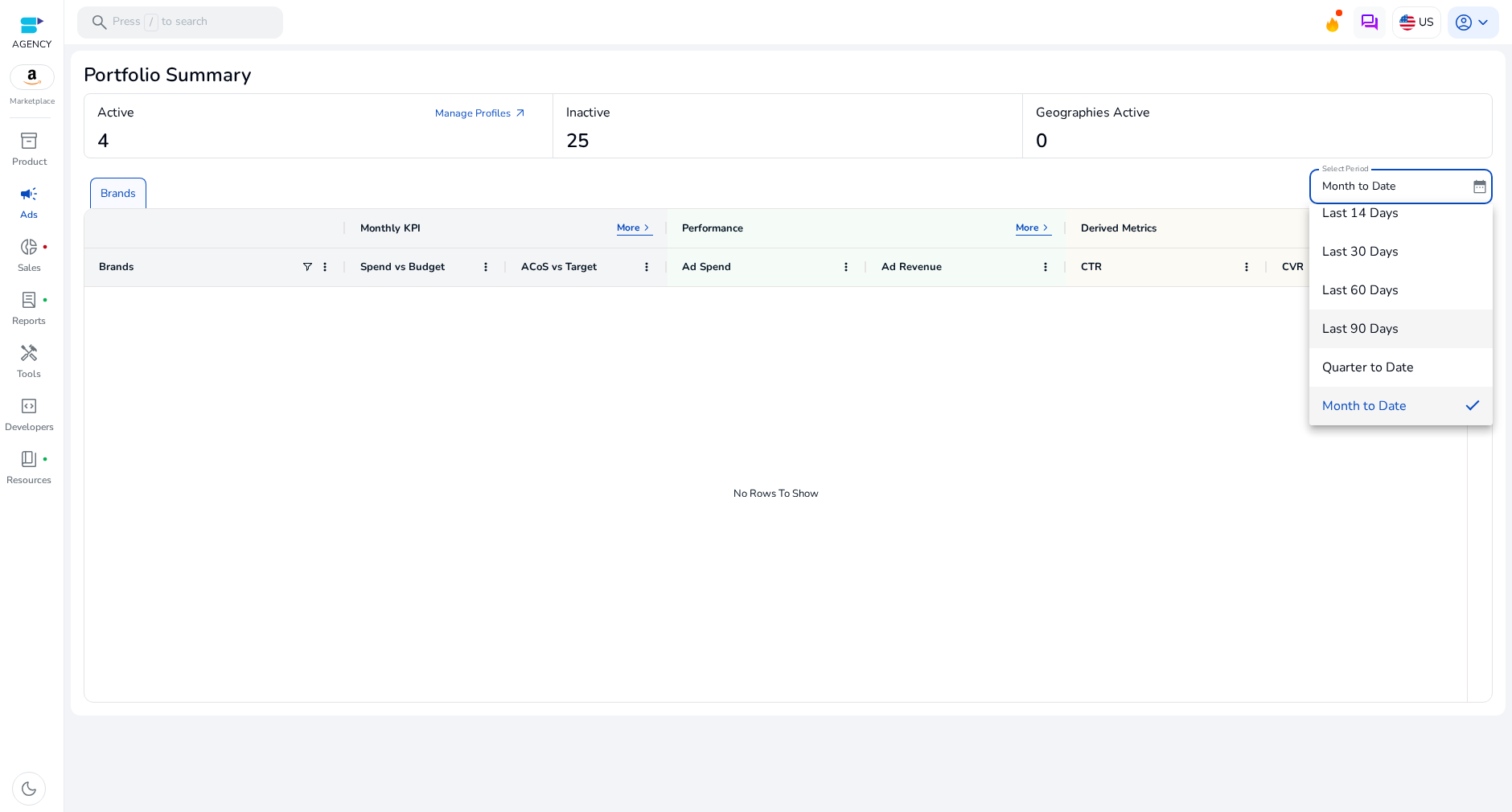
scroll to position [100, 0]
click at [1374, 321] on span "Quarter to Date" at bounding box center [1400, 322] width 158 height 18
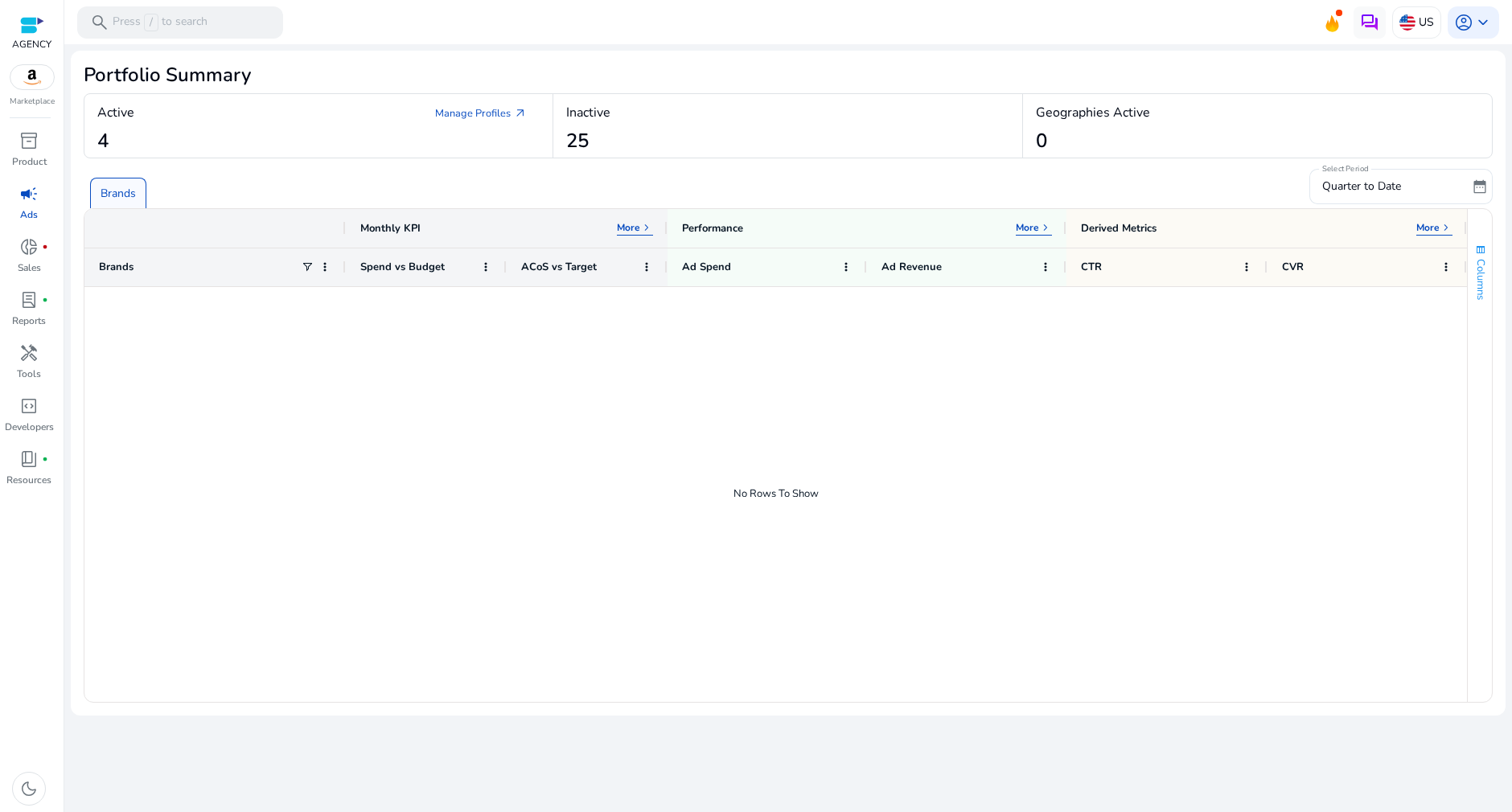
click at [1483, 253] on span "button" at bounding box center [1480, 249] width 12 height 12
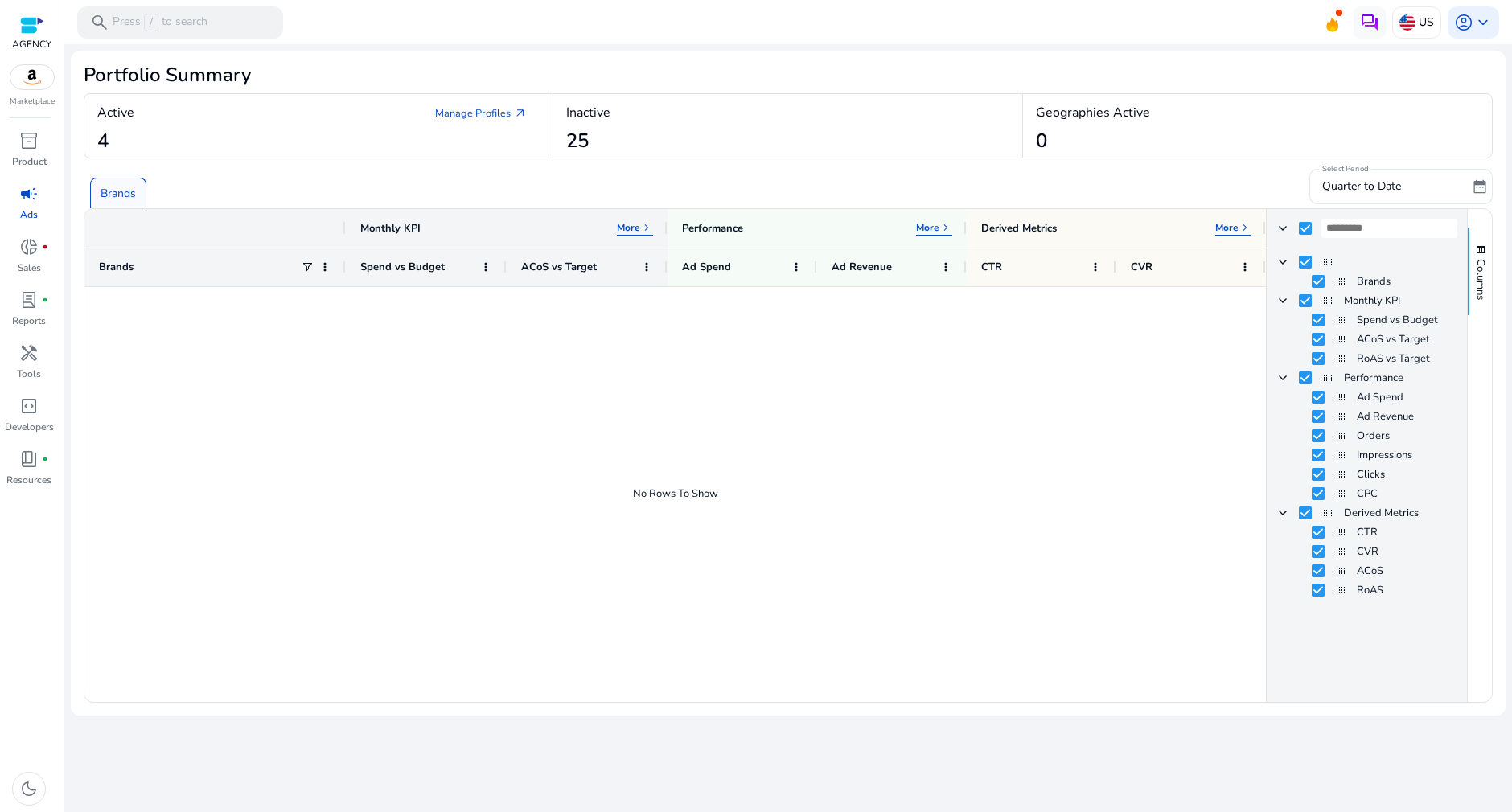
click at [1033, 435] on div at bounding box center [674, 495] width 1182 height 415
click at [1005, 366] on div at bounding box center [674, 495] width 1182 height 415
click at [1397, 108] on div "Geographies Active" at bounding box center [1257, 114] width 443 height 29
click at [32, 33] on div at bounding box center [32, 25] width 24 height 18
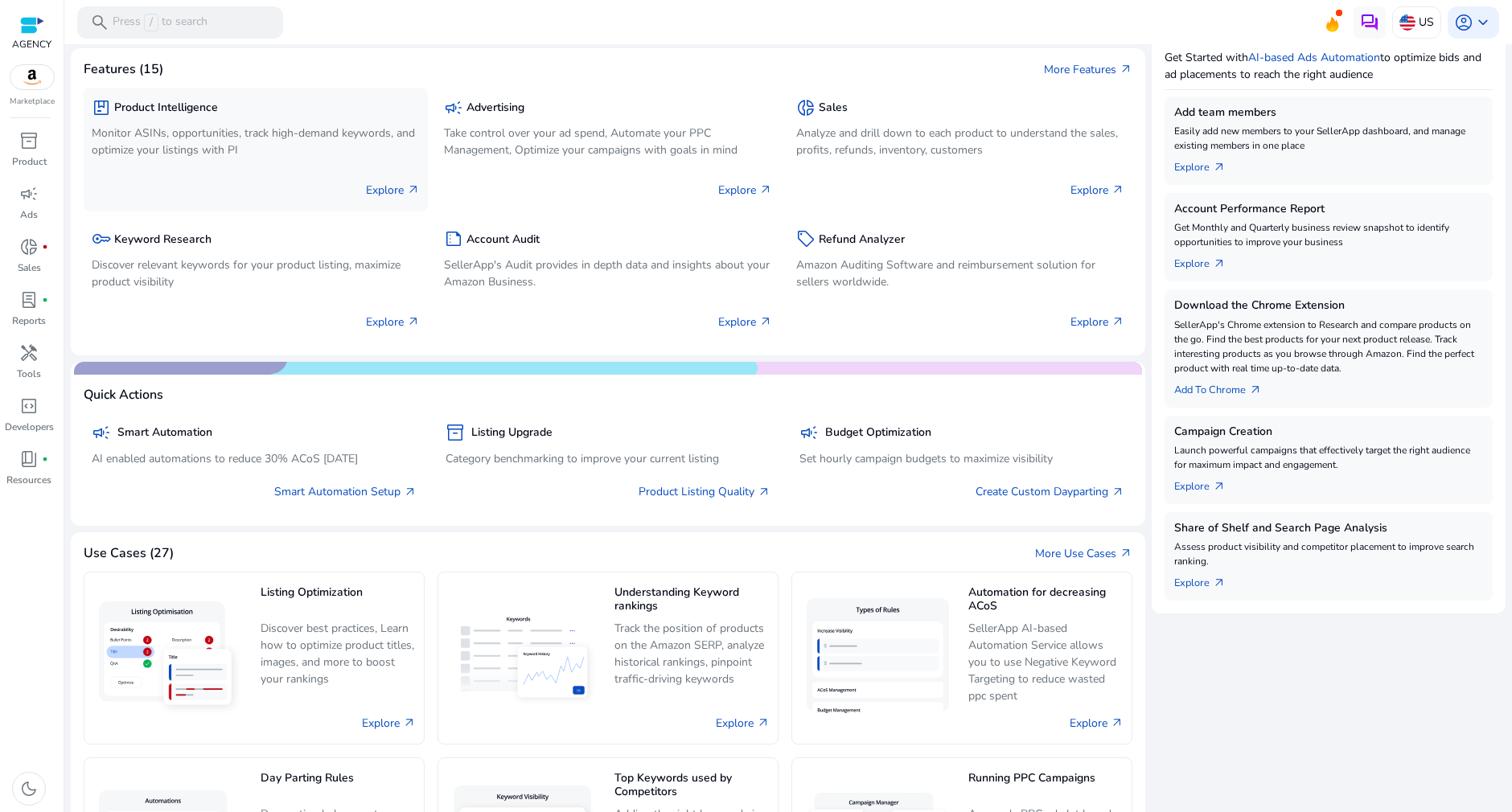
scroll to position [362, 0]
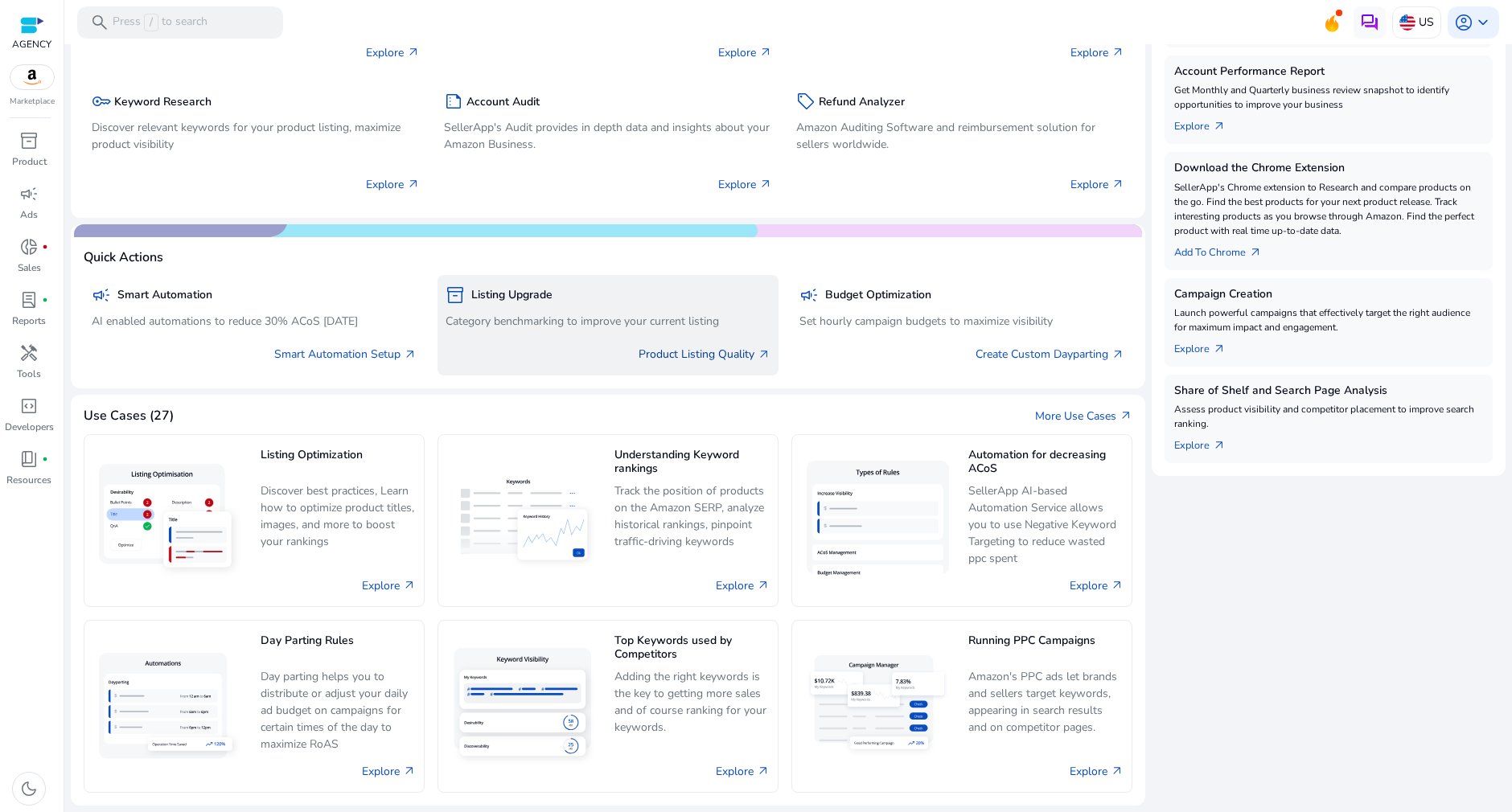
click at [719, 353] on link "Product Listing Quality arrow_outward" at bounding box center [705, 354] width 132 height 17
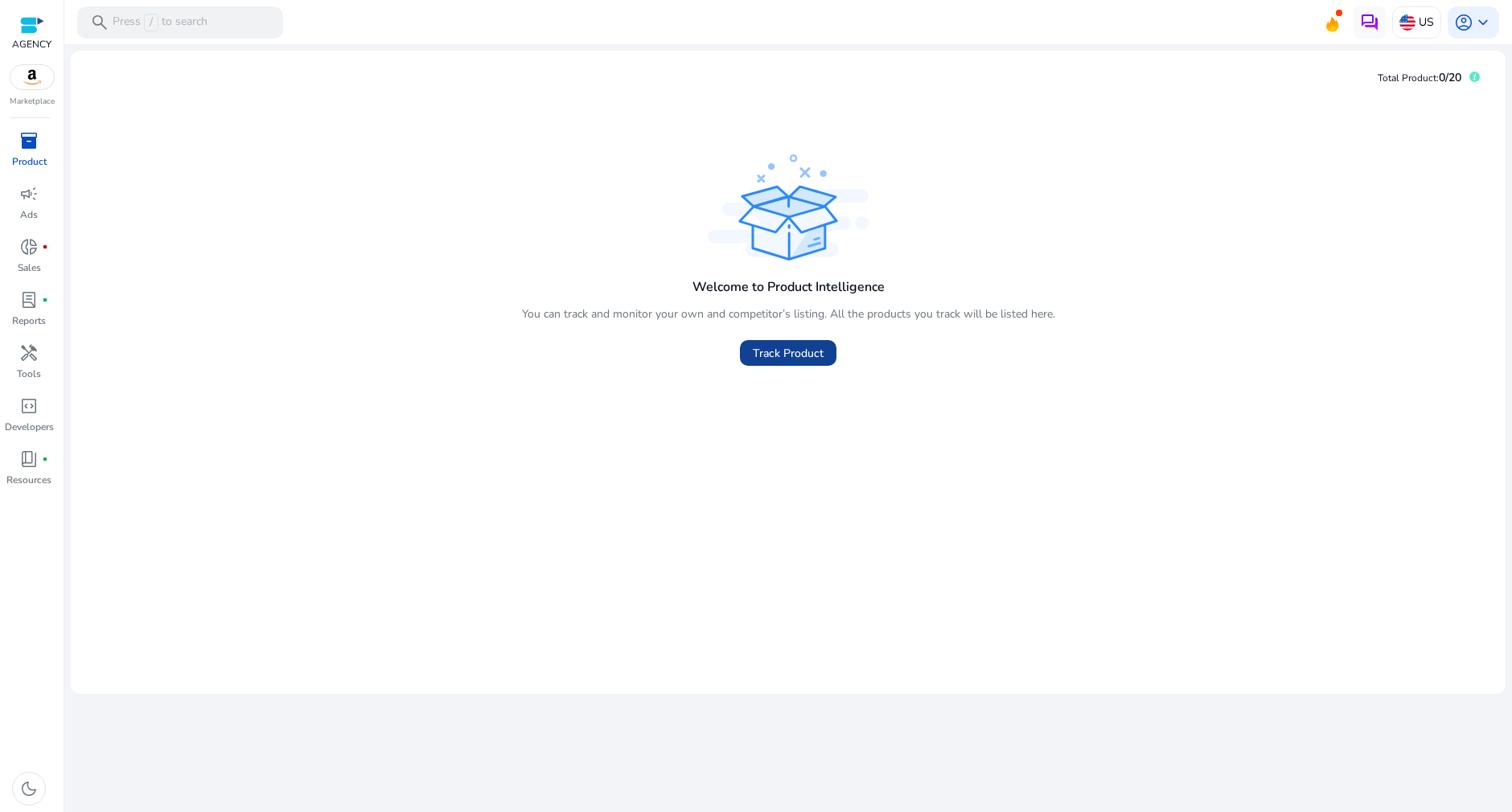
click at [801, 357] on span "Track Product" at bounding box center [788, 353] width 71 height 17
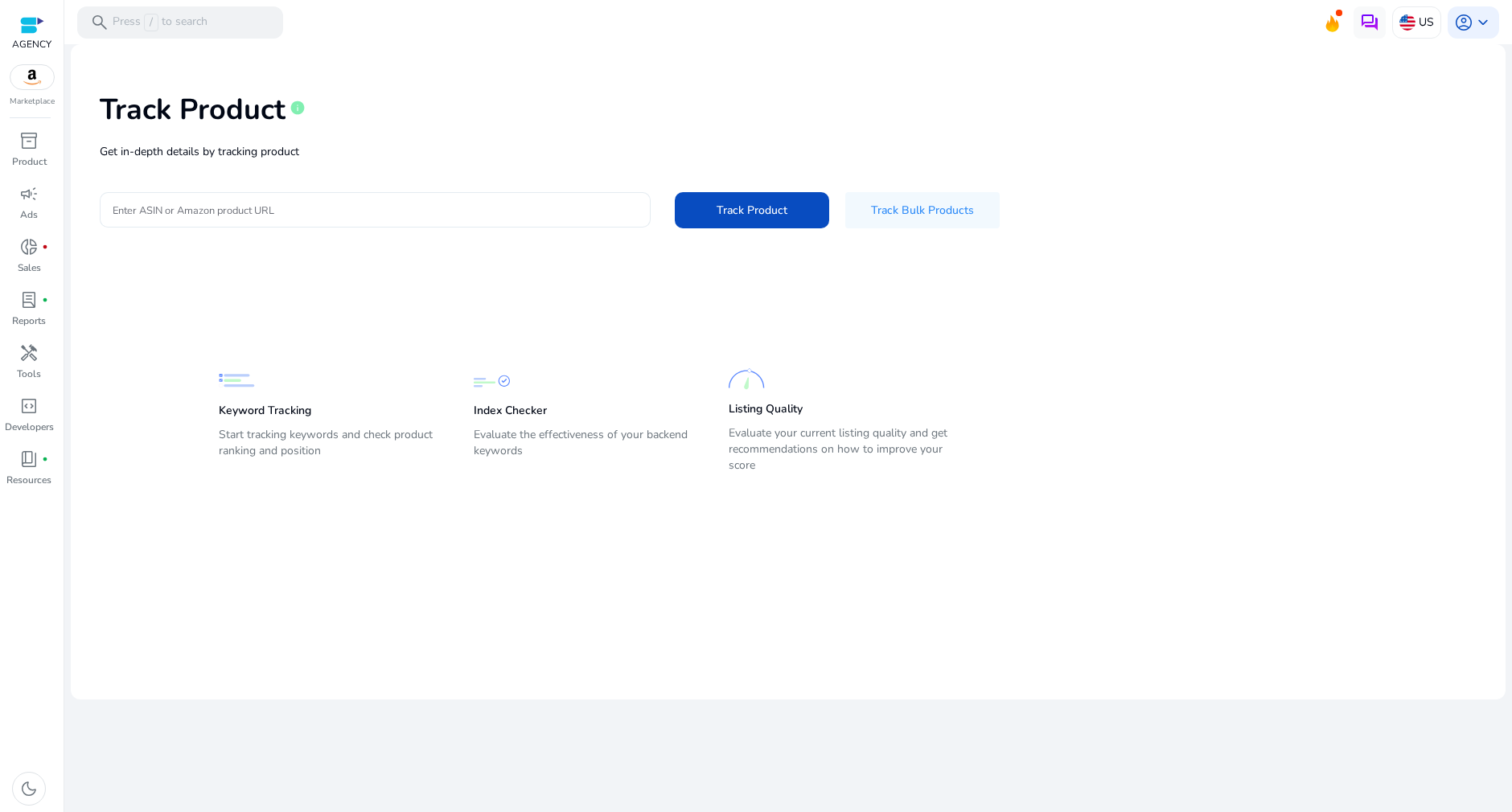
click at [475, 215] on input "Enter ASIN or Amazon product URL" at bounding box center [375, 209] width 525 height 18
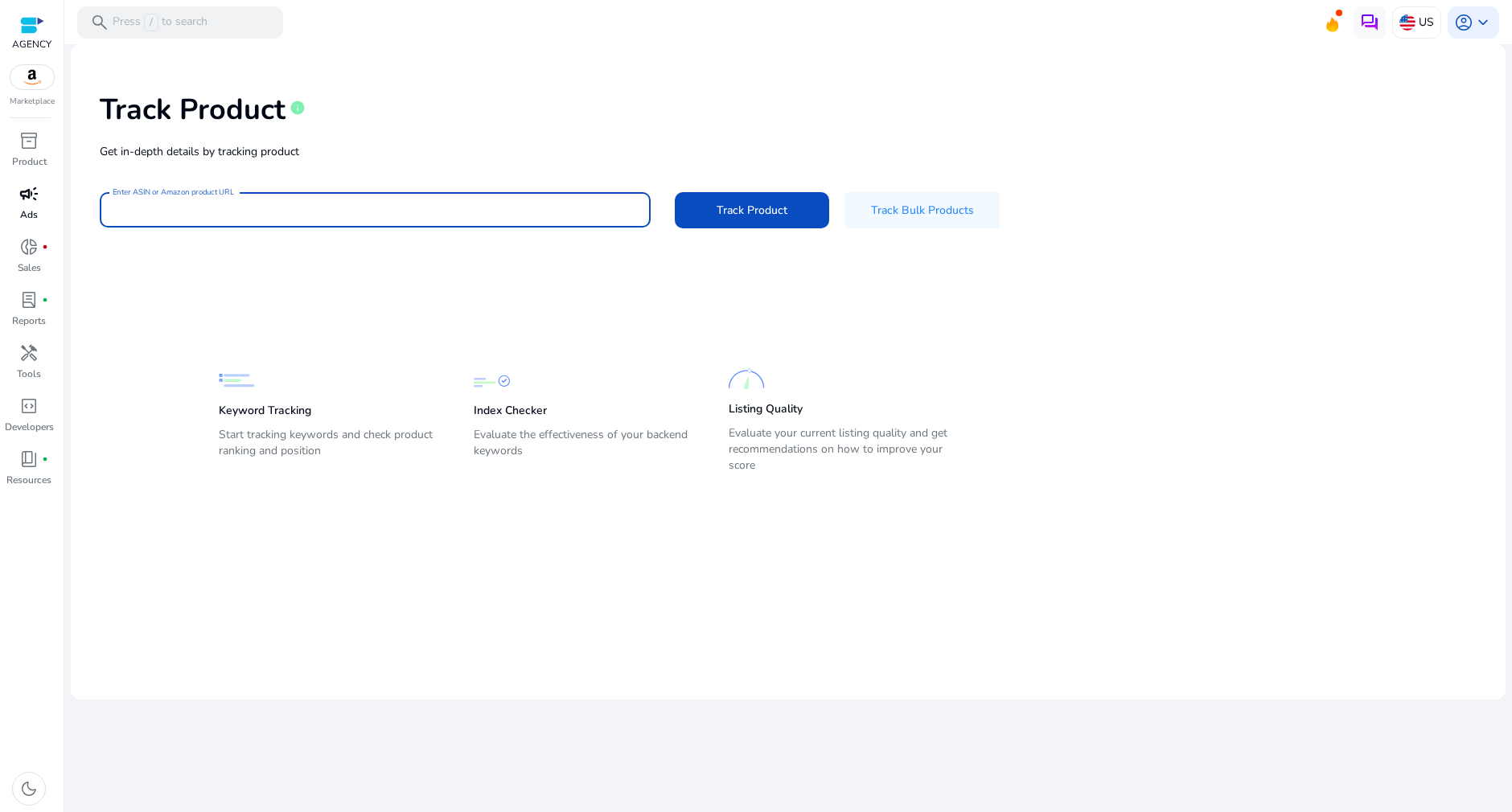
click at [23, 225] on link "campaign Ads" at bounding box center [29, 207] width 58 height 53
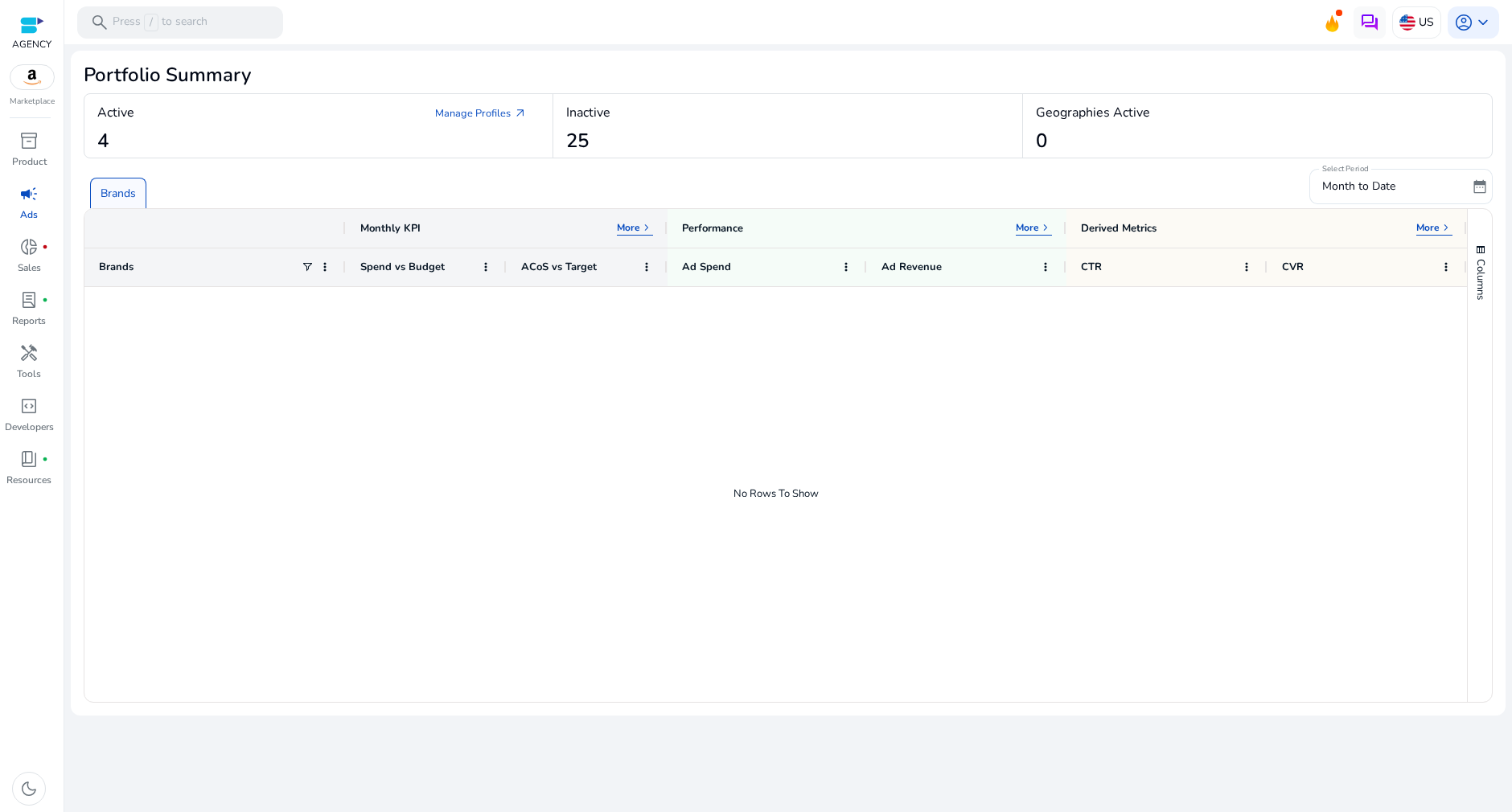
click at [85, 182] on div "Brands" at bounding box center [693, 186] width 1219 height 43
click at [110, 176] on div "Brands" at bounding box center [693, 186] width 1219 height 43
click at [1331, 23] on icon at bounding box center [1331, 24] width 12 height 15
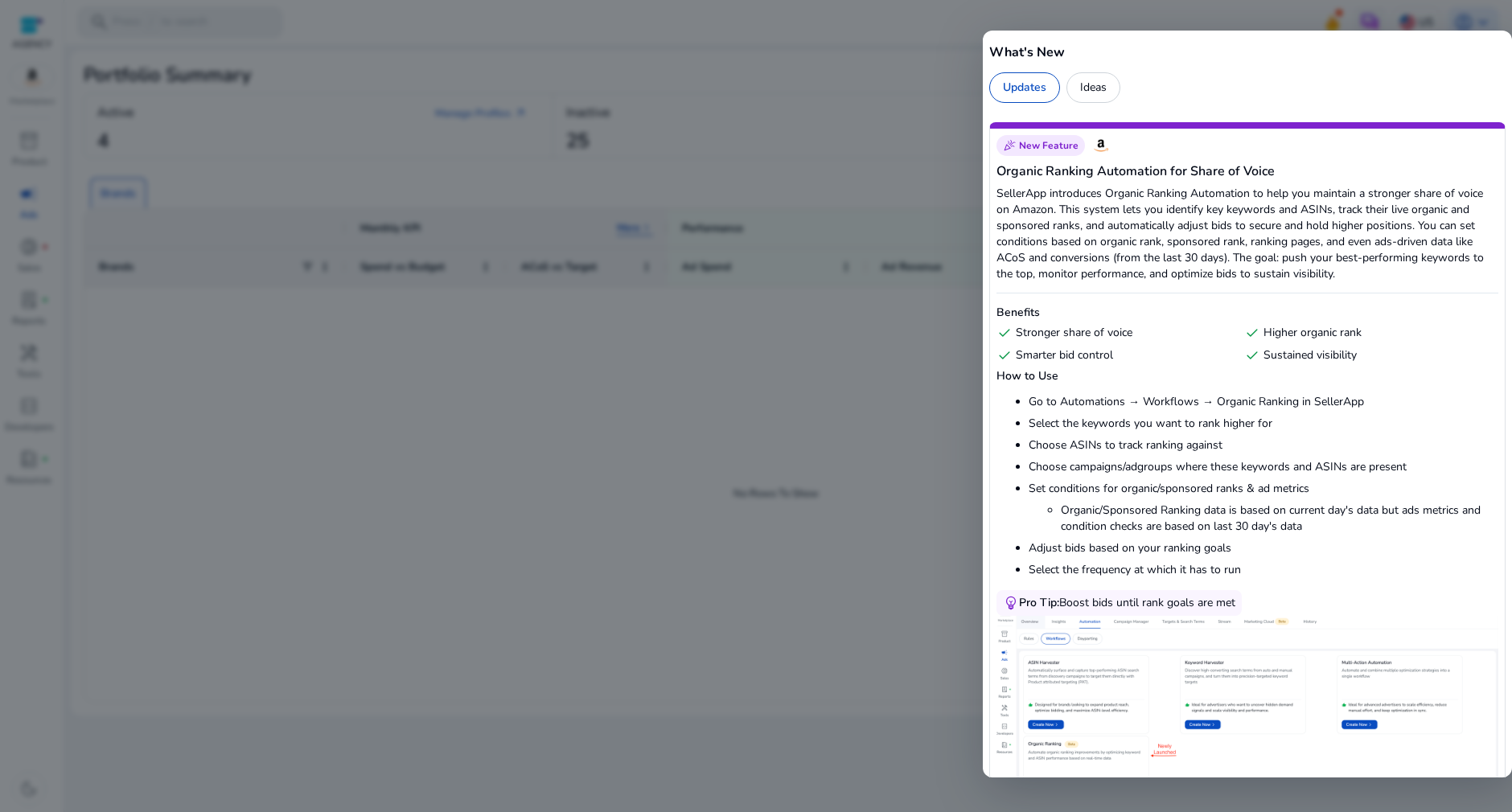
click at [1241, 15] on div at bounding box center [756, 406] width 1512 height 812
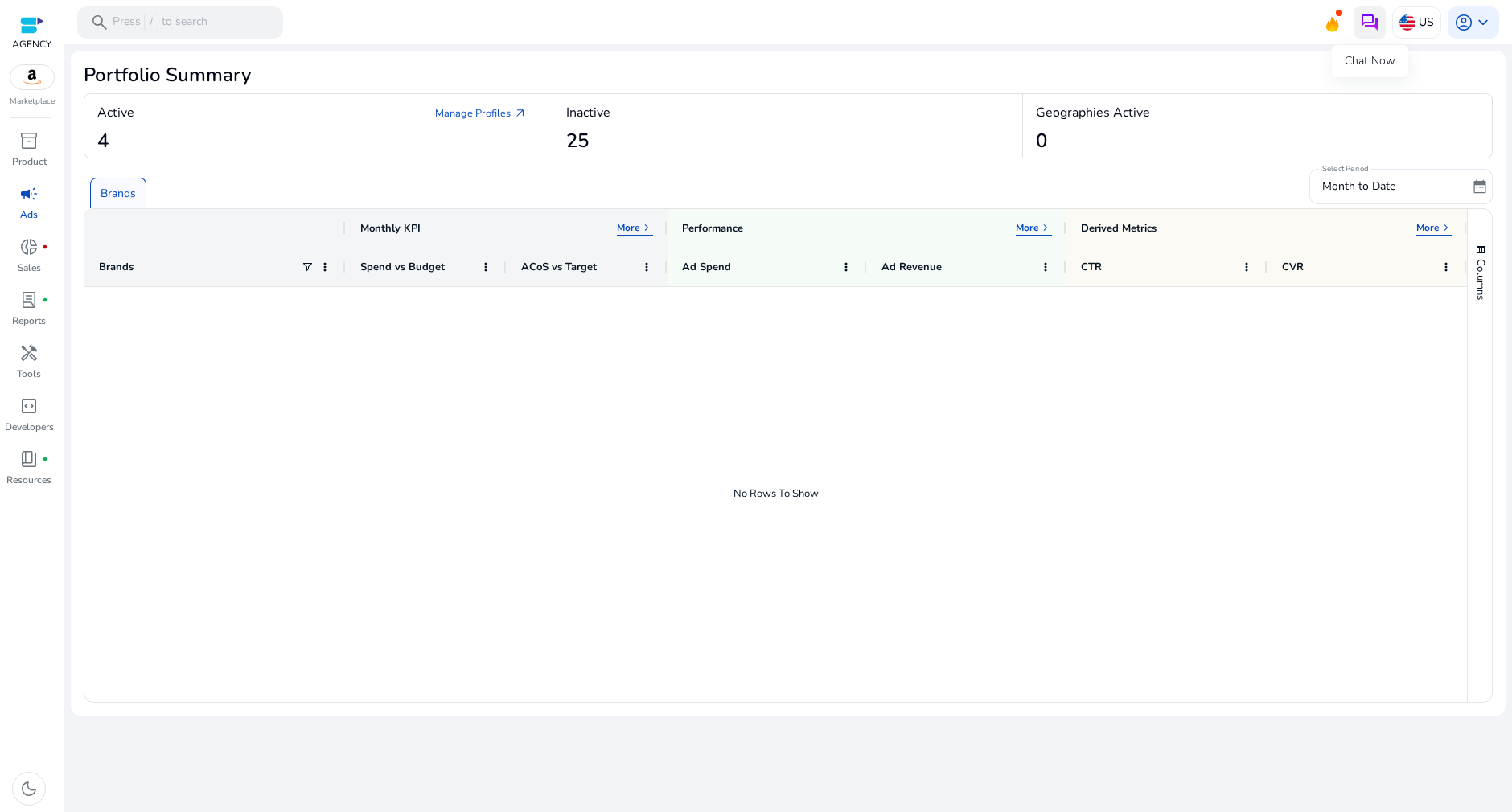
click at [1368, 23] on img at bounding box center [1370, 22] width 19 height 19
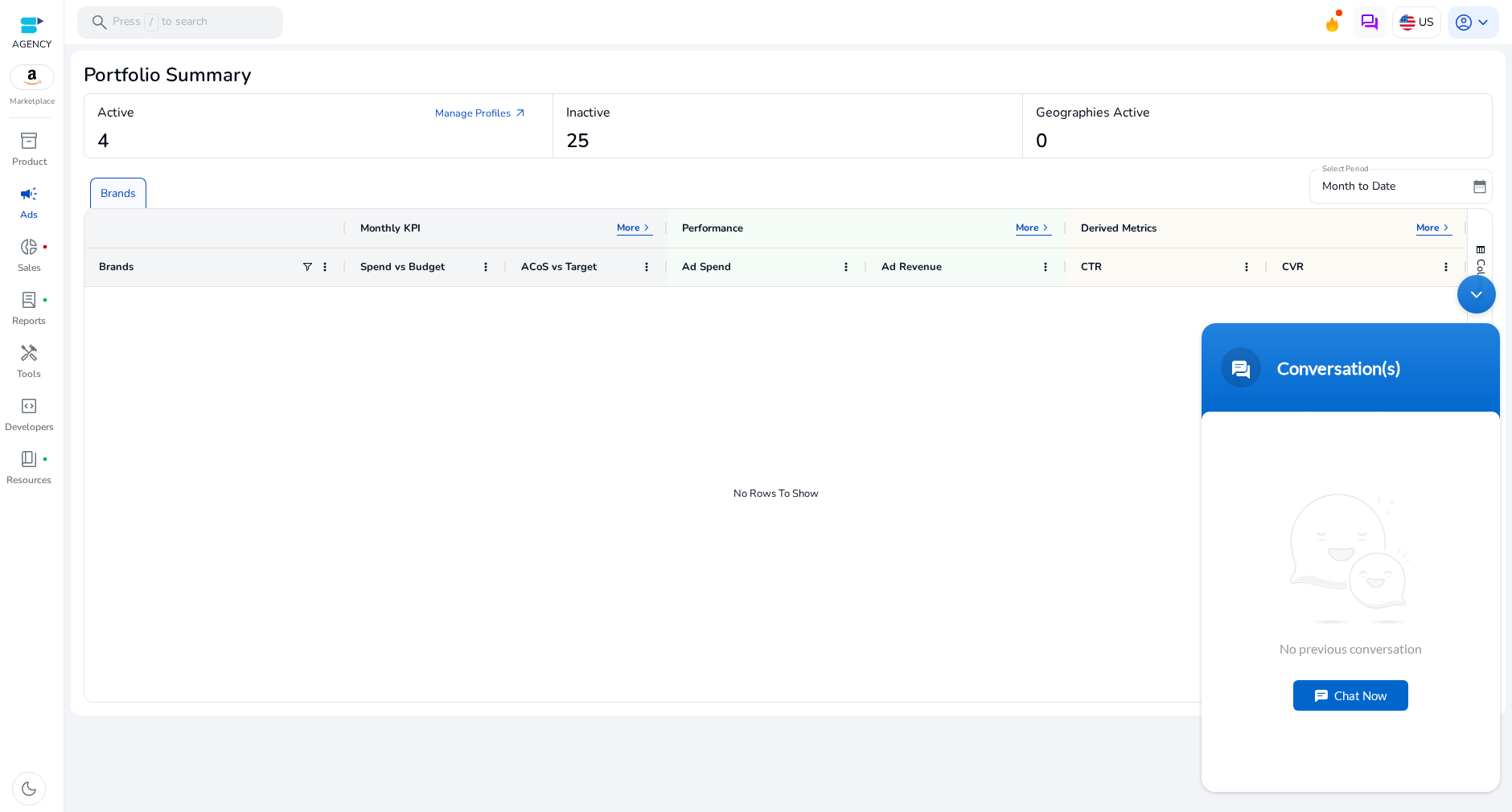
click at [1246, 32] on mat-toolbar "search Press / to search US account_circle keyboard_arrow_down" at bounding box center [788, 22] width 1448 height 44
click at [1485, 296] on div "Minimize live chat window" at bounding box center [1477, 294] width 38 height 38
